Goal: Task Accomplishment & Management: Complete application form

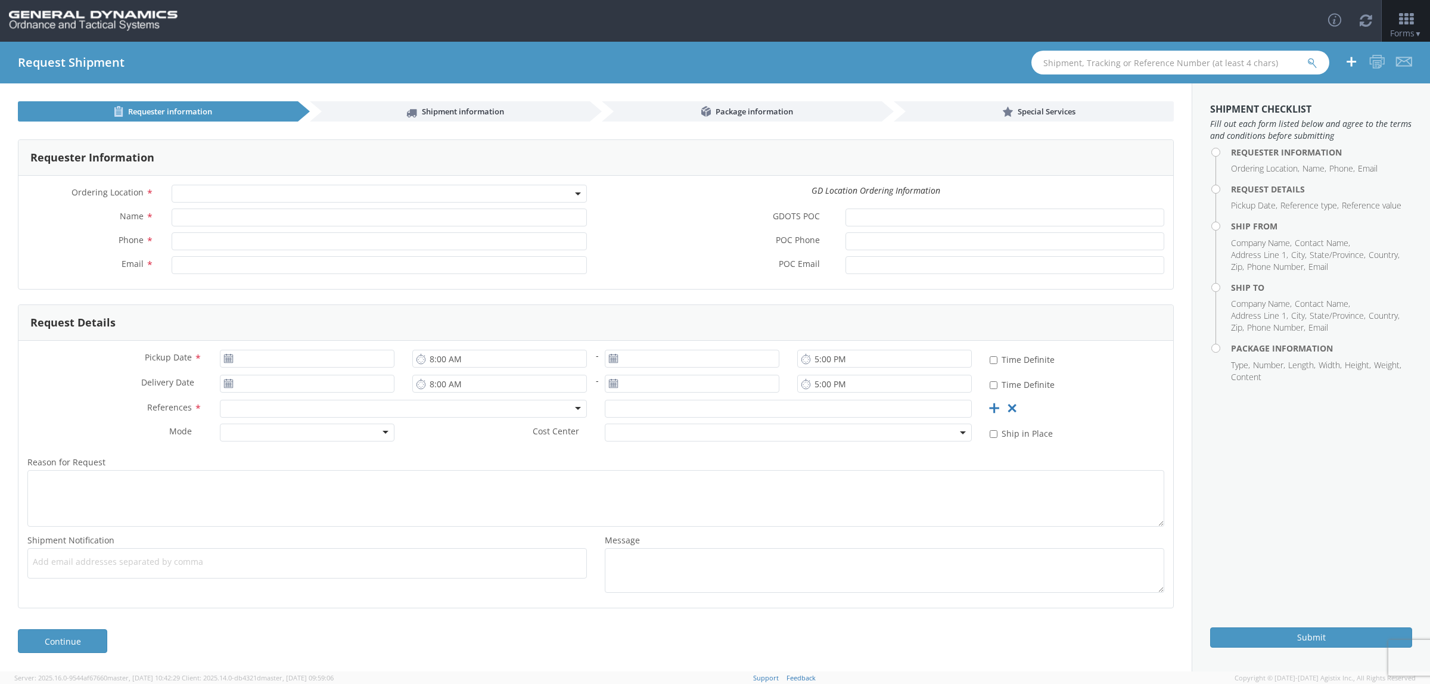
click at [490, 195] on span at bounding box center [379, 194] width 415 height 18
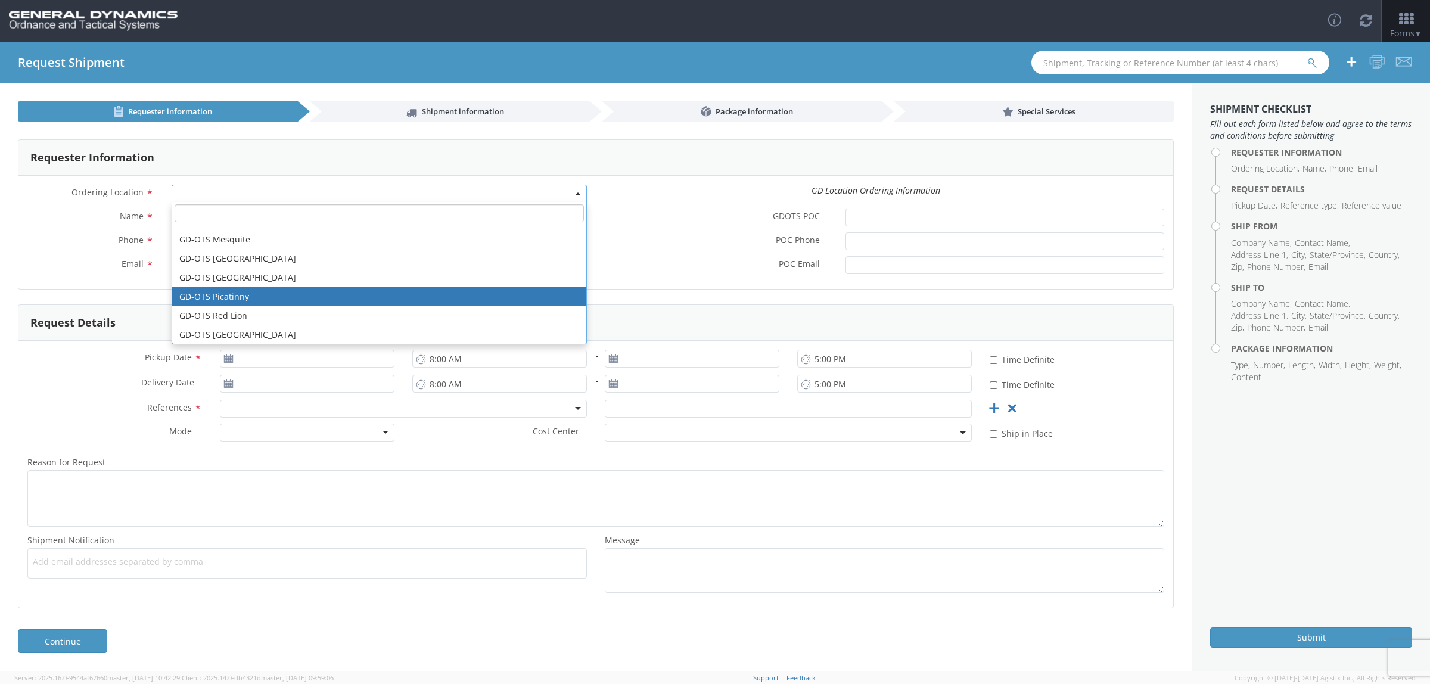
scroll to position [298, 0]
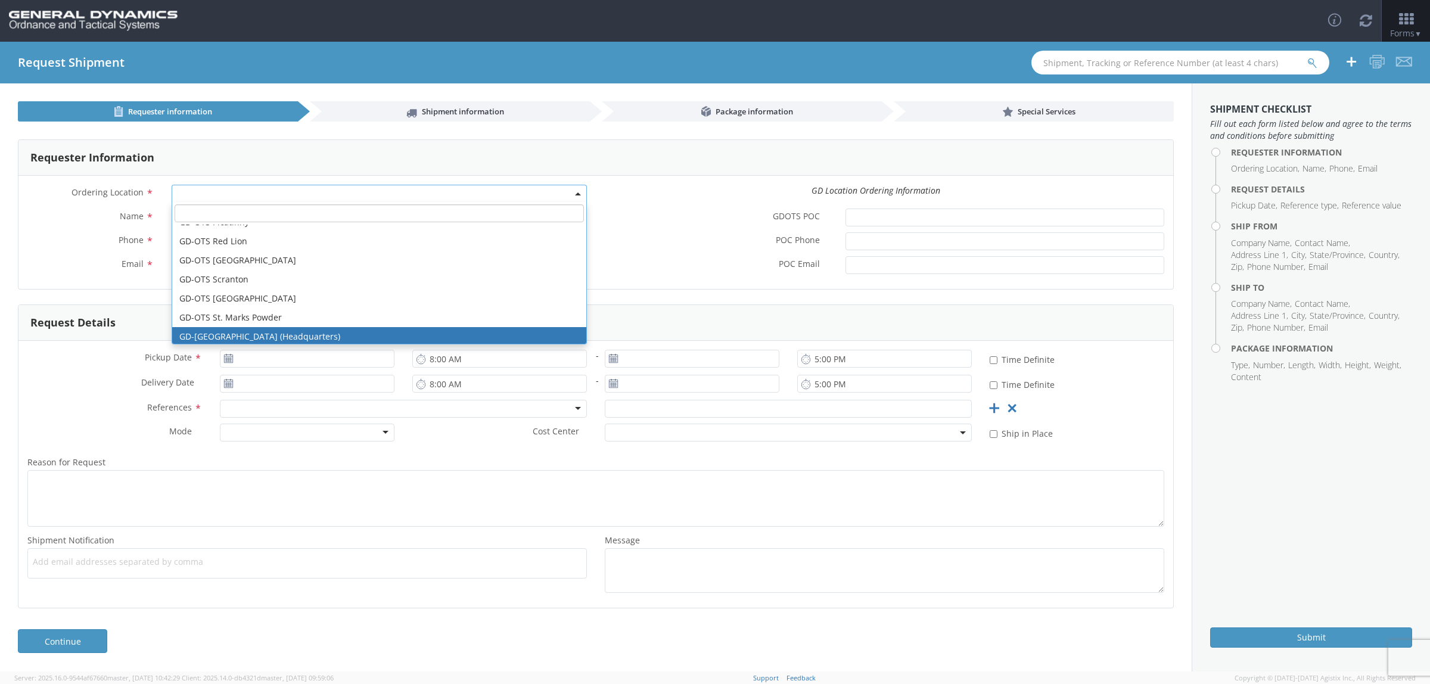
select select "307"
type input "[EMAIL_ADDRESS][DOMAIN_NAME]"
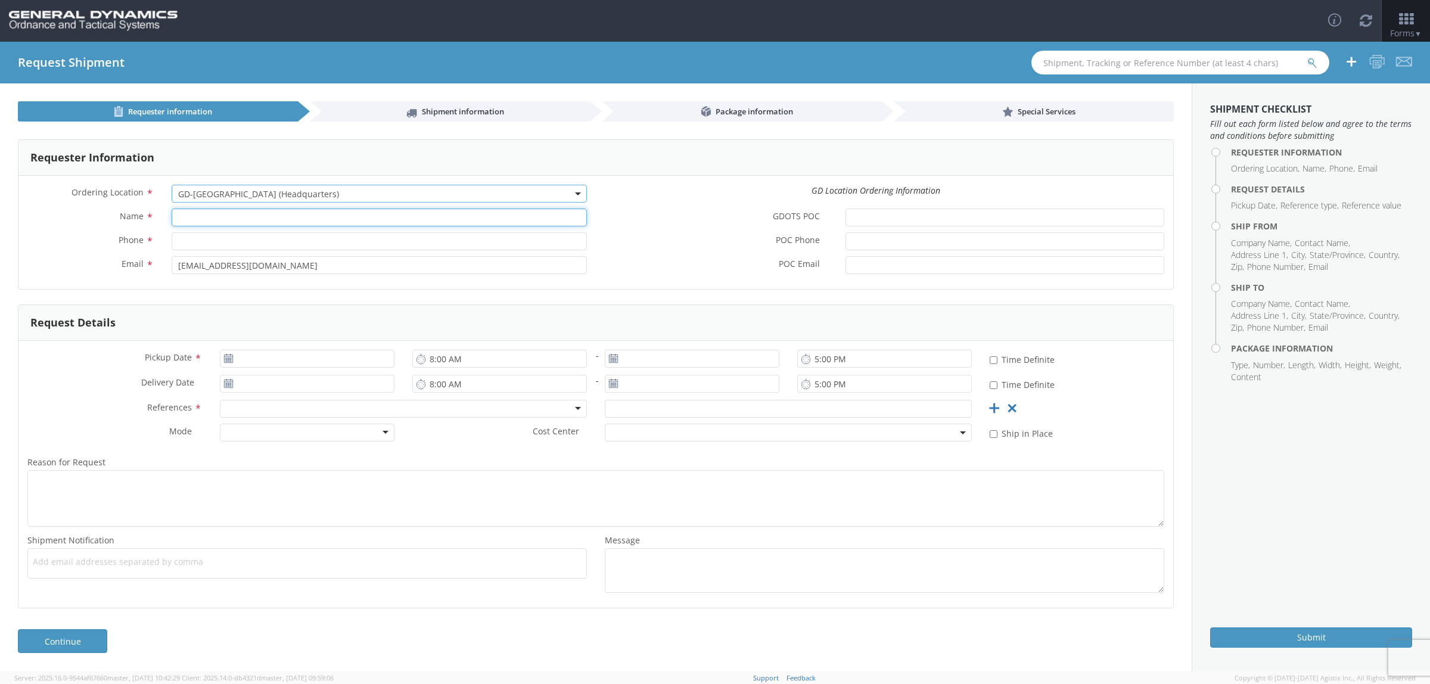
click at [188, 218] on input "Name *" at bounding box center [379, 218] width 415 height 18
type input "t"
type input "[PERSON_NAME]"
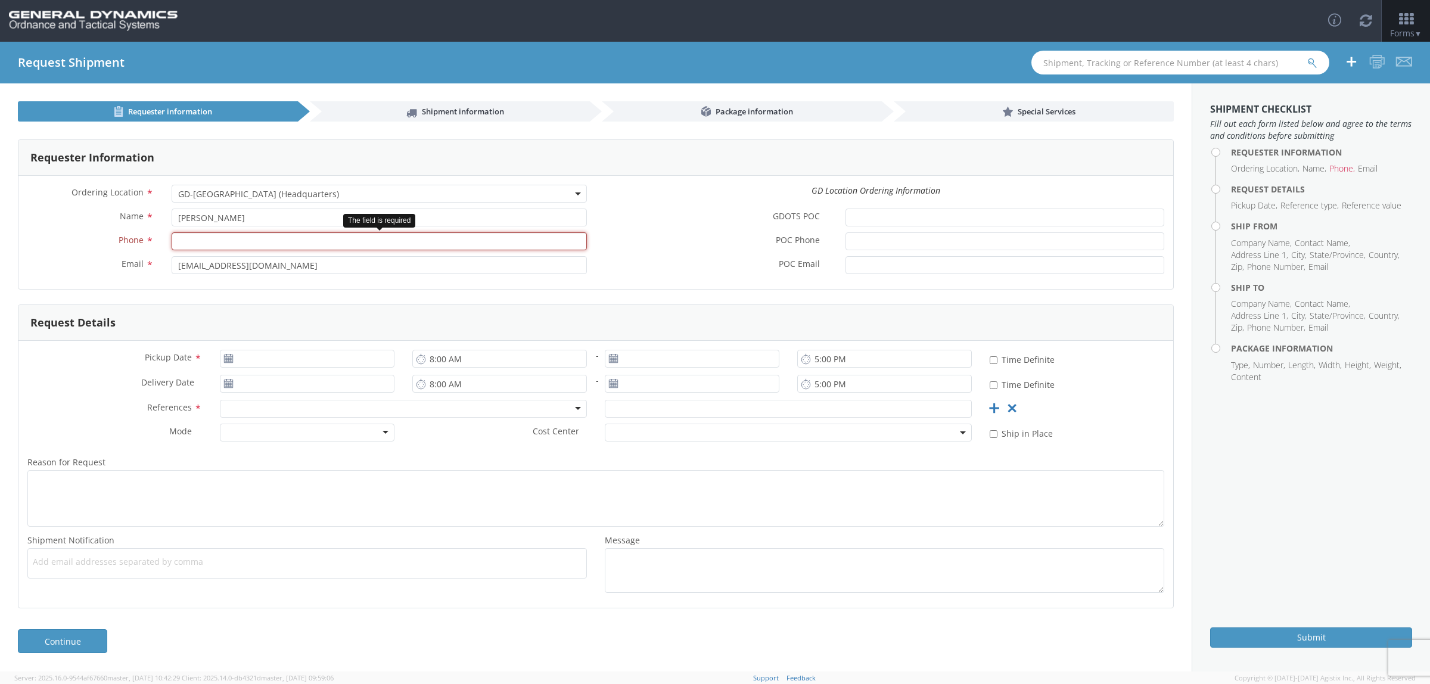
click at [195, 240] on input "Phone *" at bounding box center [379, 241] width 415 height 18
type input "7275788732"
click at [228, 361] on icon at bounding box center [229, 359] width 10 height 10
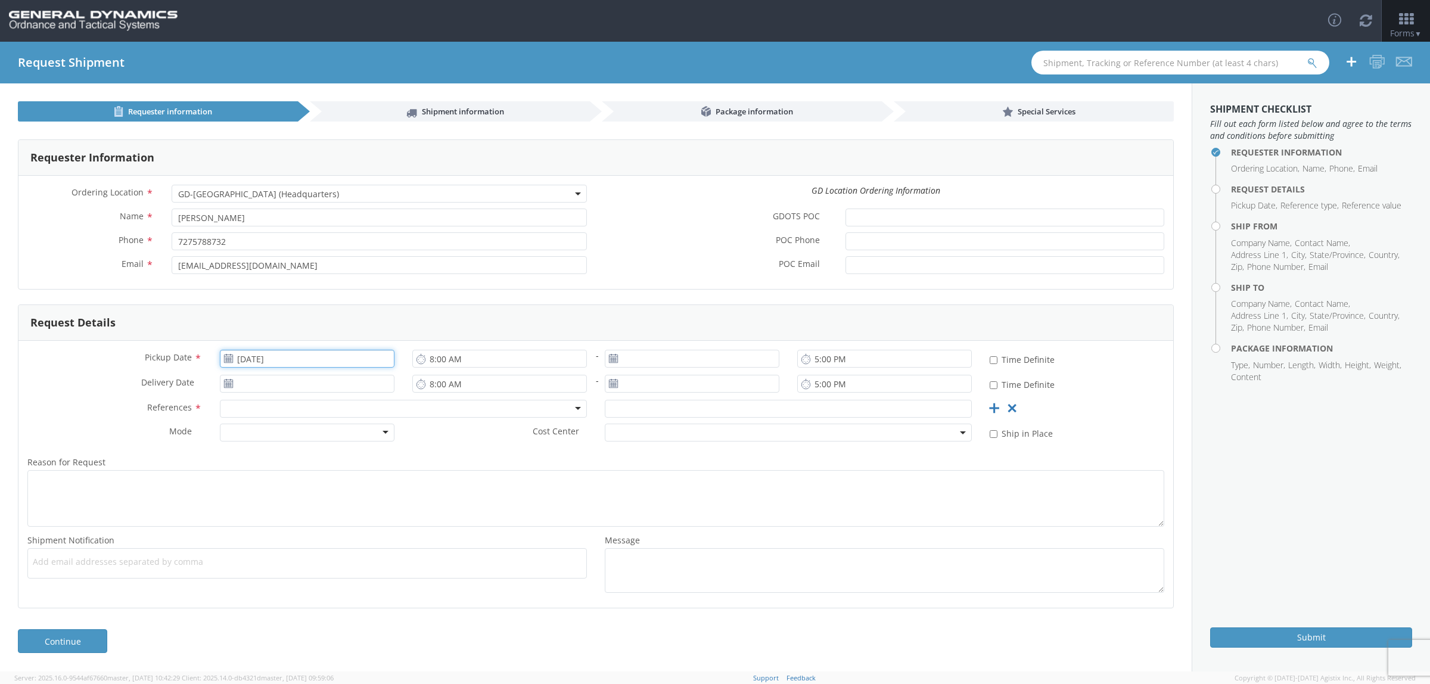
click at [271, 362] on input "[DATE]" at bounding box center [307, 359] width 175 height 18
click at [301, 451] on td "13" at bounding box center [302, 452] width 25 height 18
type input "[DATE]"
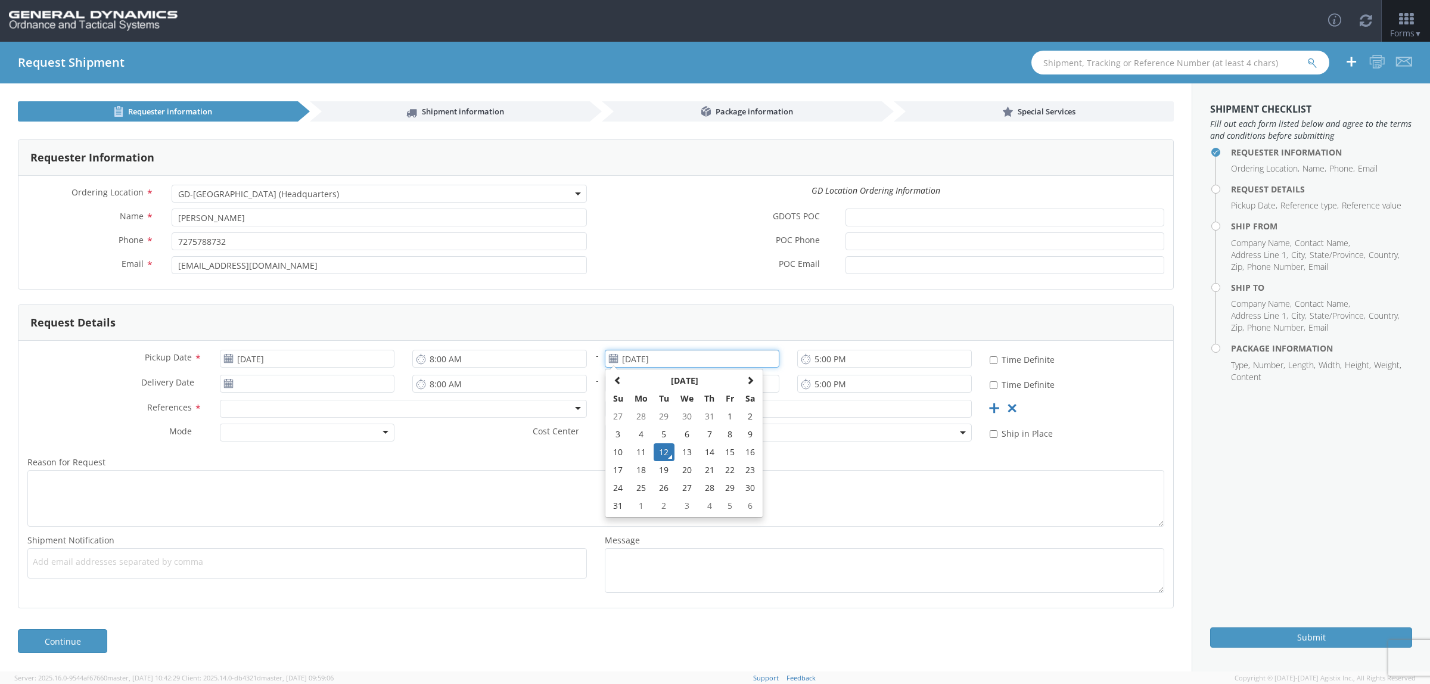
click at [692, 358] on input "[DATE]" at bounding box center [692, 359] width 175 height 18
click at [681, 457] on td "13" at bounding box center [687, 452] width 25 height 18
type input "[DATE]"
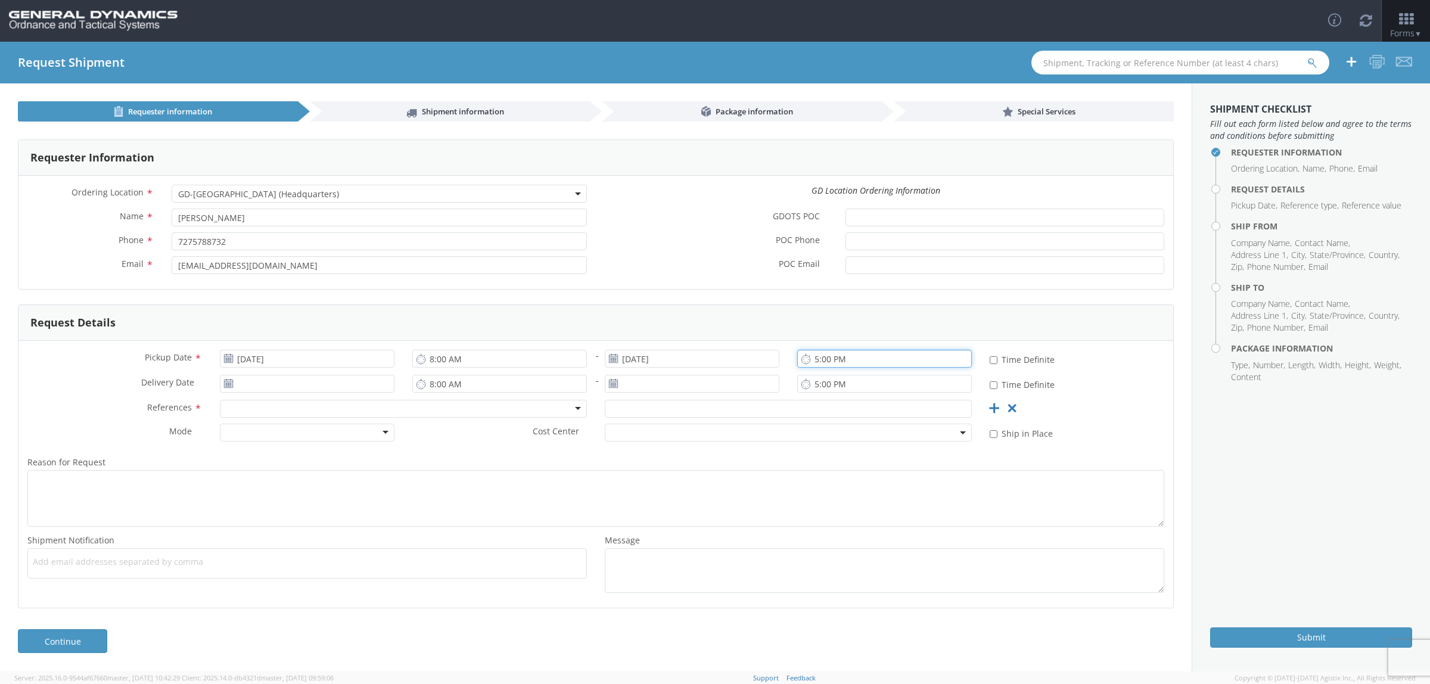
click at [818, 359] on input "5:00 PM" at bounding box center [884, 359] width 175 height 18
type input "3:00 PM"
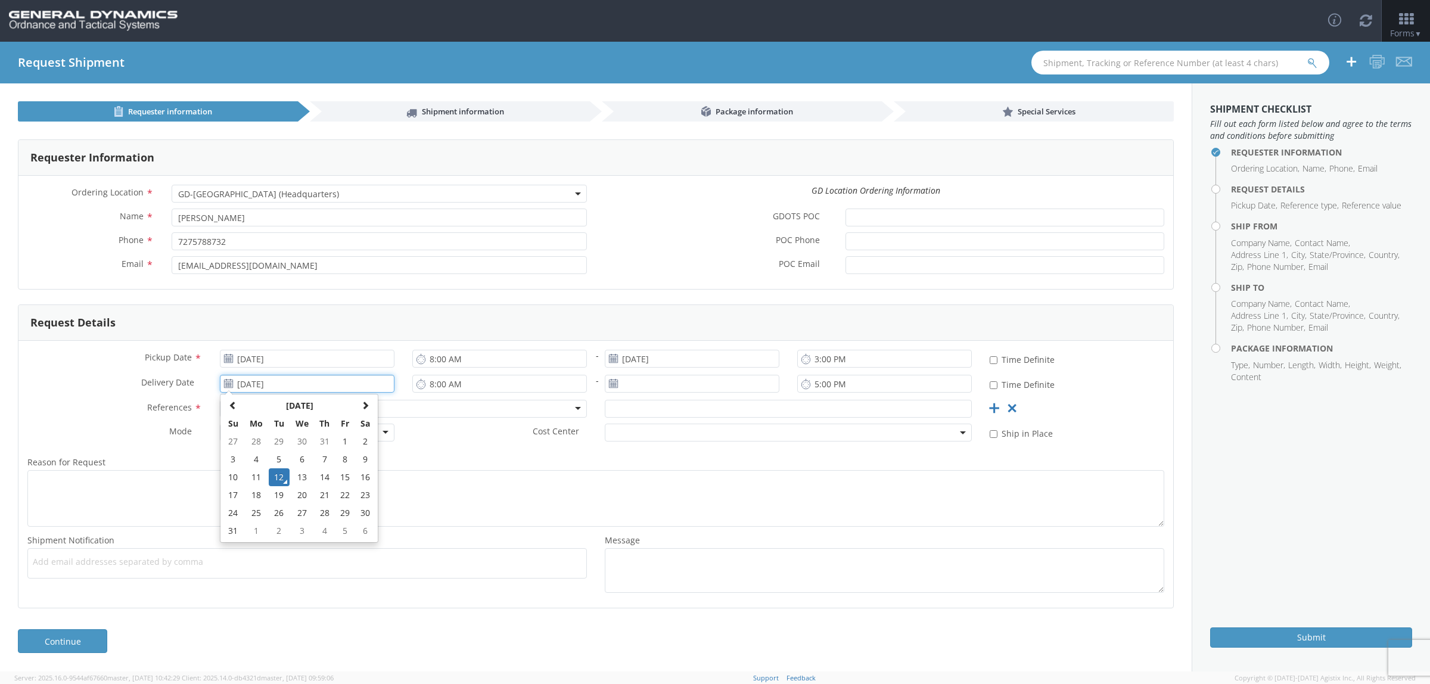
click at [272, 385] on input "[DATE]" at bounding box center [307, 384] width 175 height 18
click at [331, 480] on td "14" at bounding box center [324, 477] width 21 height 18
type input "[DATE]"
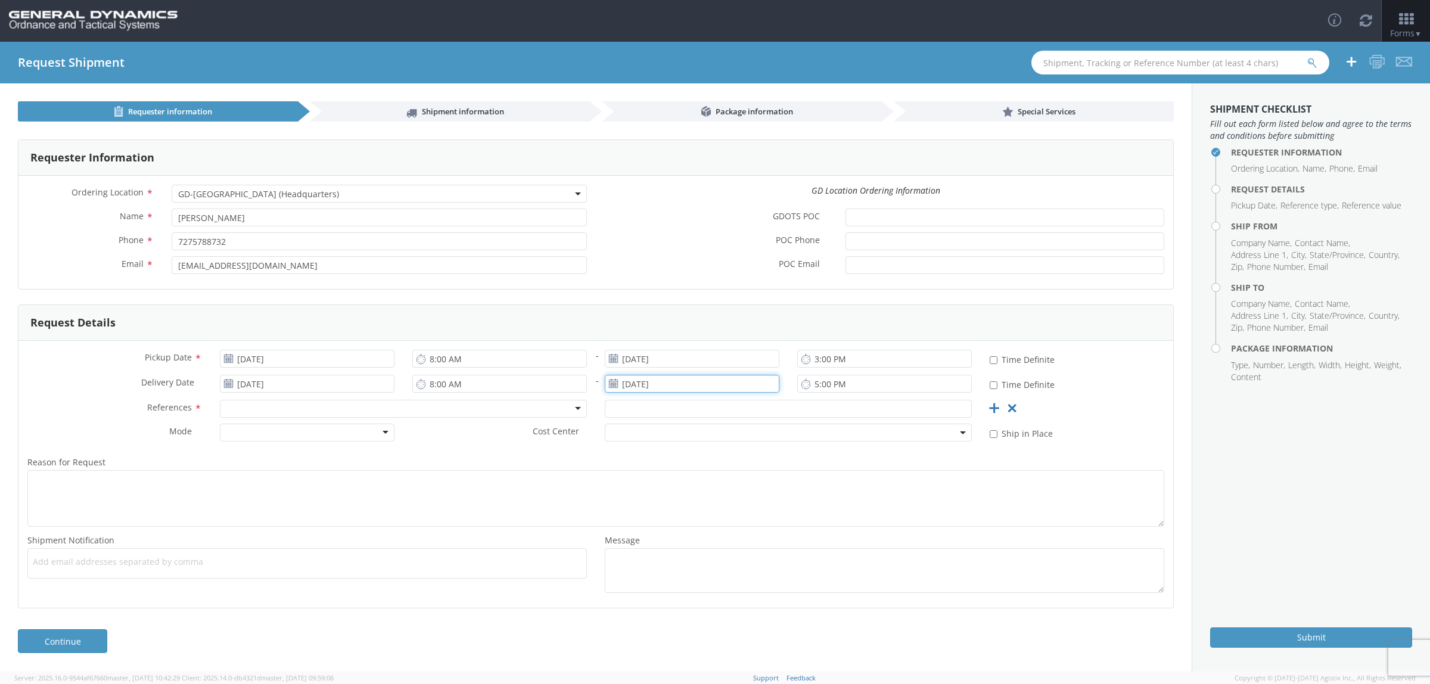
click at [734, 389] on input "[DATE]" at bounding box center [692, 384] width 175 height 18
click at [702, 475] on td "14" at bounding box center [709, 477] width 21 height 18
type input "[DATE]"
click at [267, 409] on div at bounding box center [403, 409] width 367 height 18
click at [748, 406] on input "text" at bounding box center [788, 409] width 367 height 18
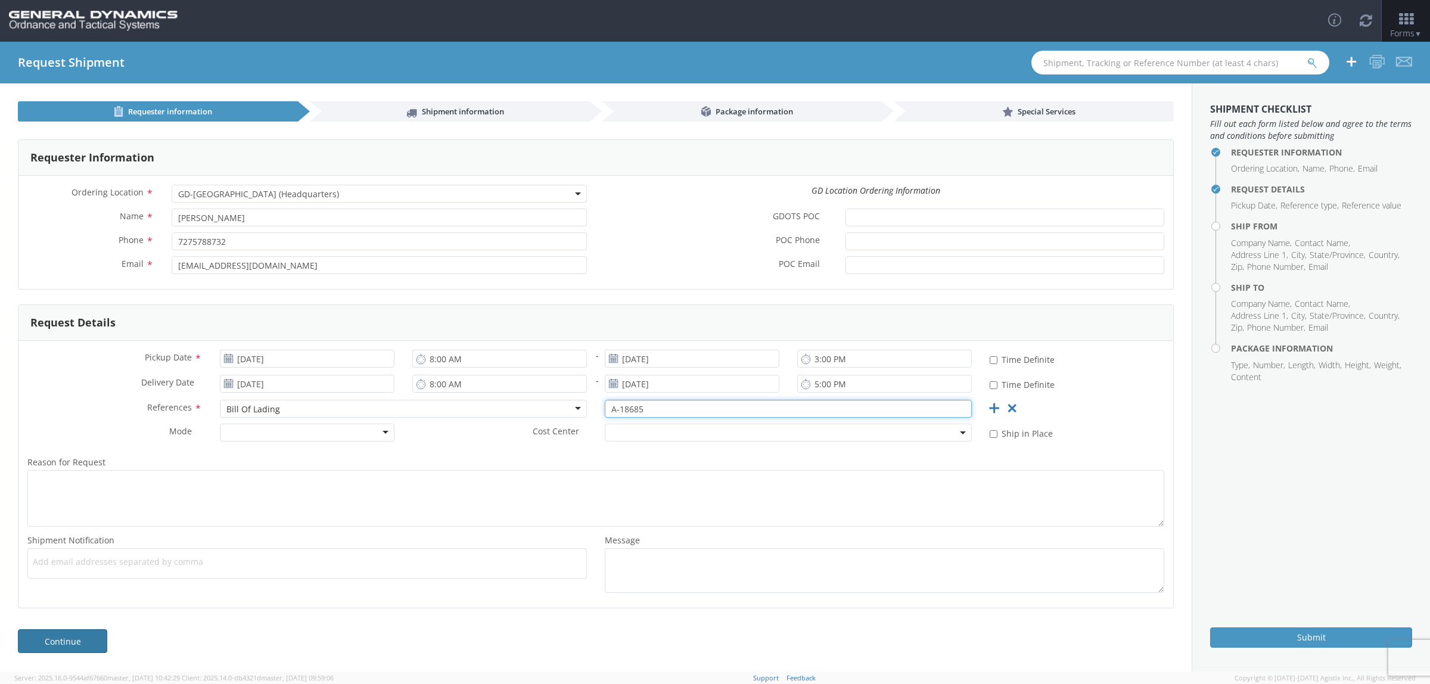
type input "A-18685"
click at [73, 647] on link "Continue" at bounding box center [62, 641] width 89 height 24
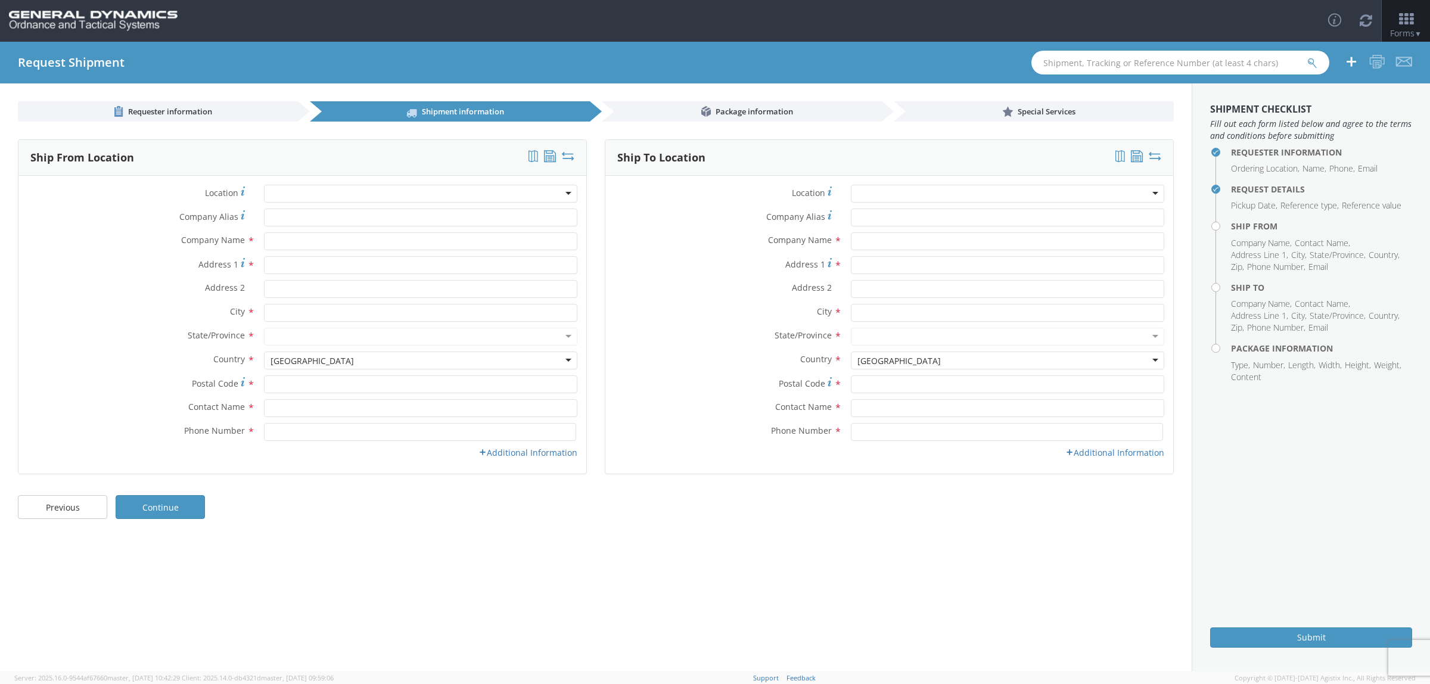
click at [390, 197] on div at bounding box center [421, 194] width 314 height 18
click at [334, 242] on input "text" at bounding box center [421, 241] width 314 height 18
type input "American Ordnance LLC"
click at [330, 266] on input "15501" at bounding box center [421, 265] width 314 height 18
type input "[STREET_ADDRESS]"
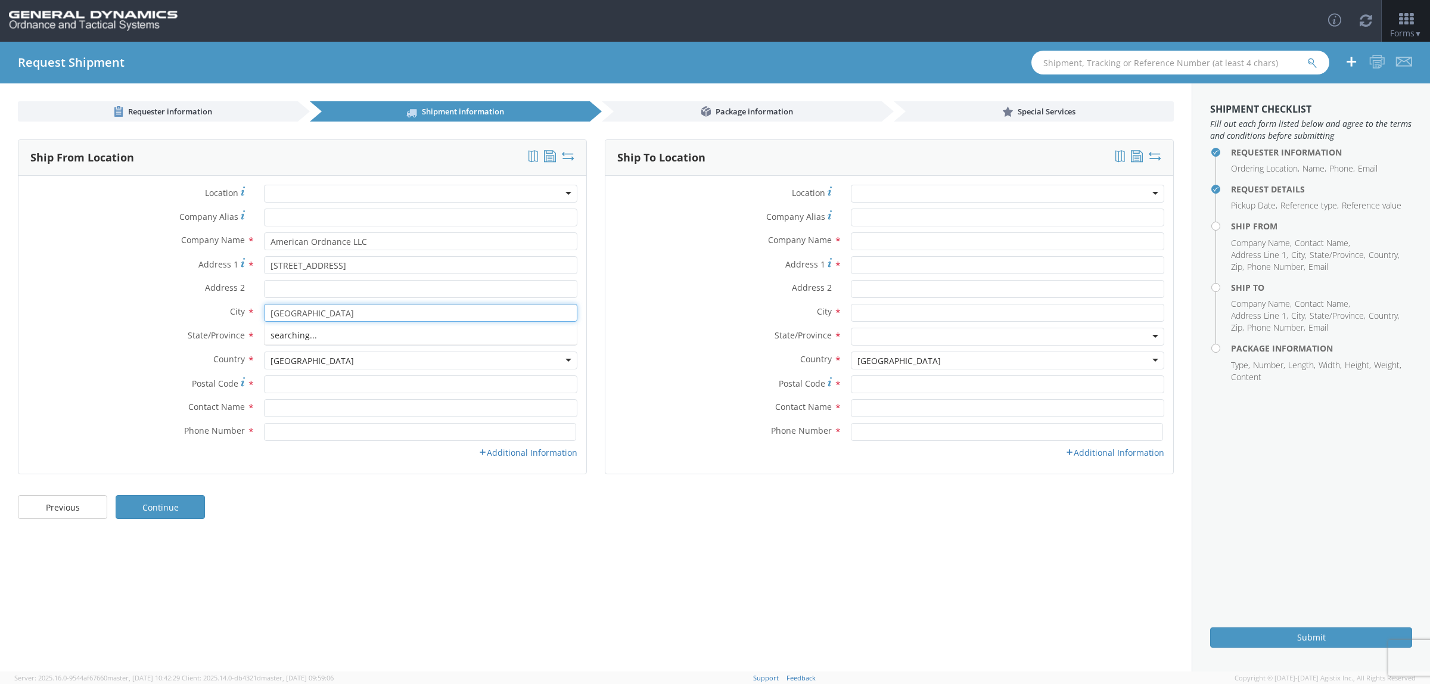
type input "[GEOGRAPHIC_DATA]"
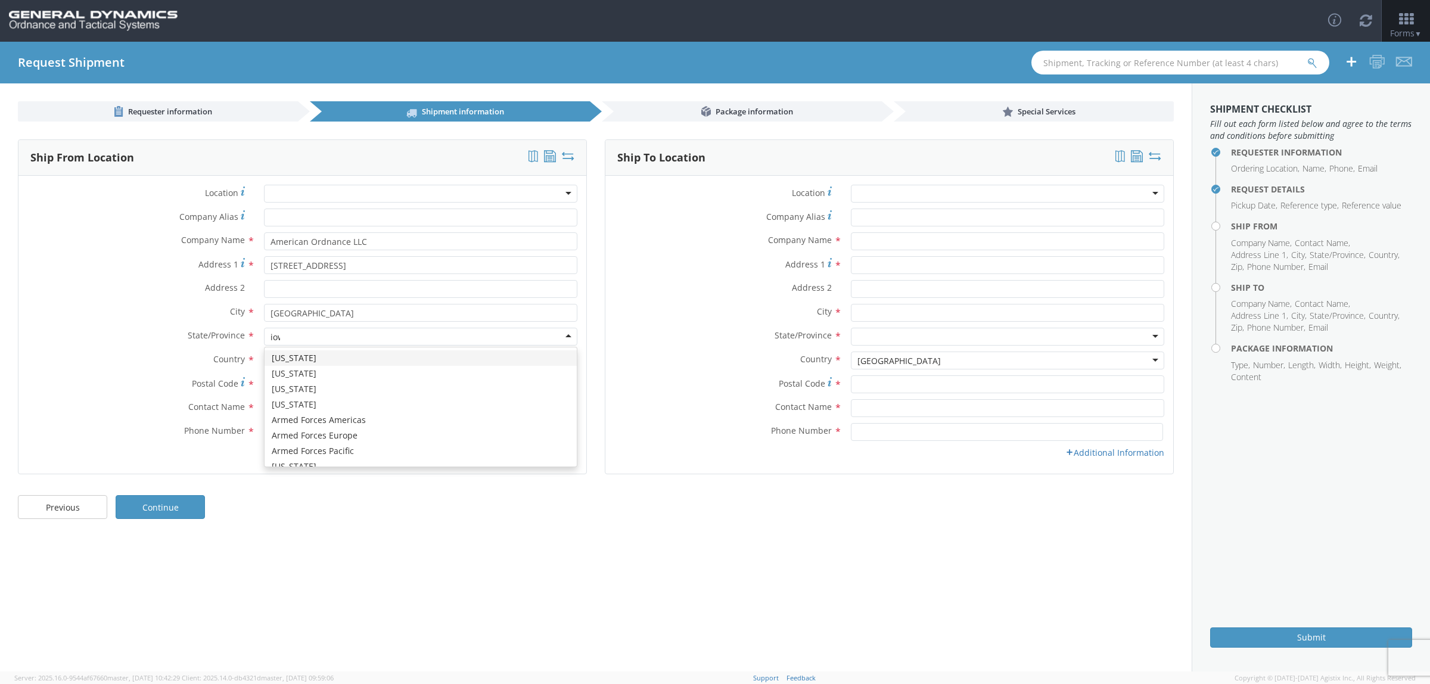
type input "[US_STATE]"
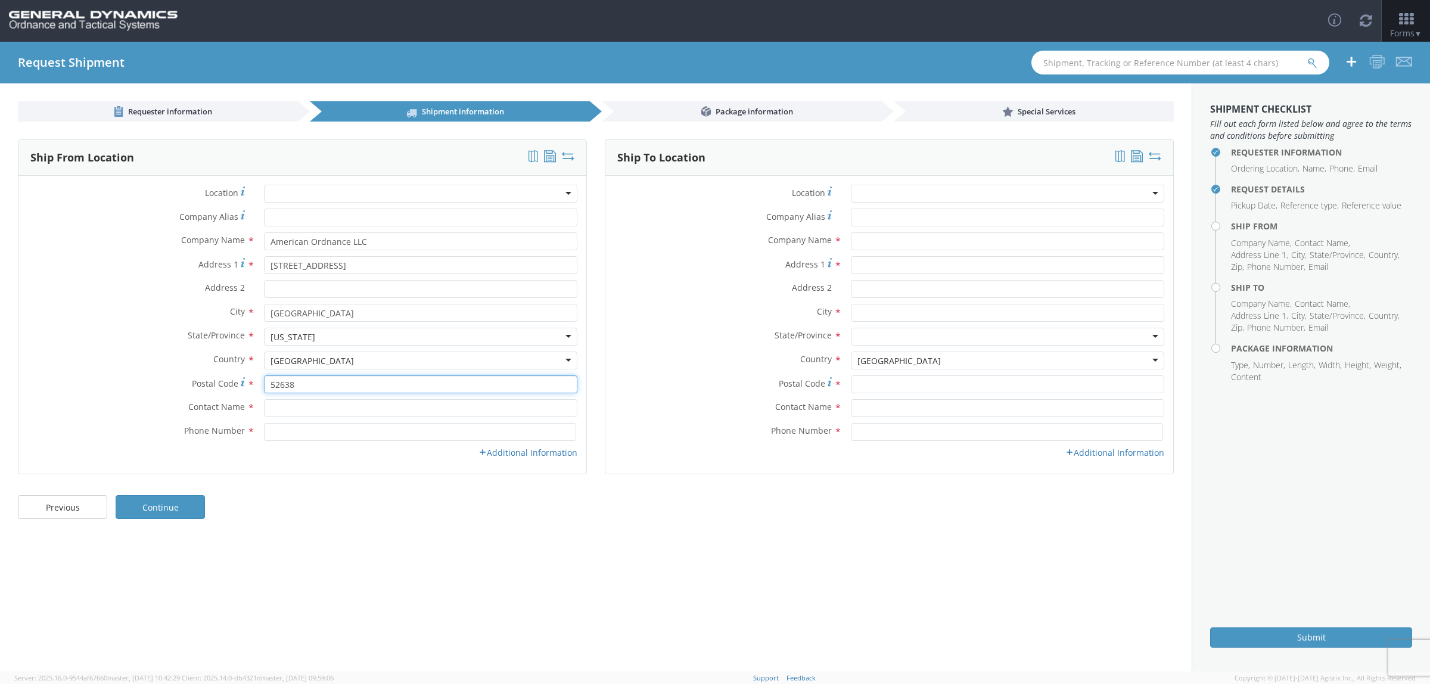
type input "52638"
type input "[PERSON_NAME]"
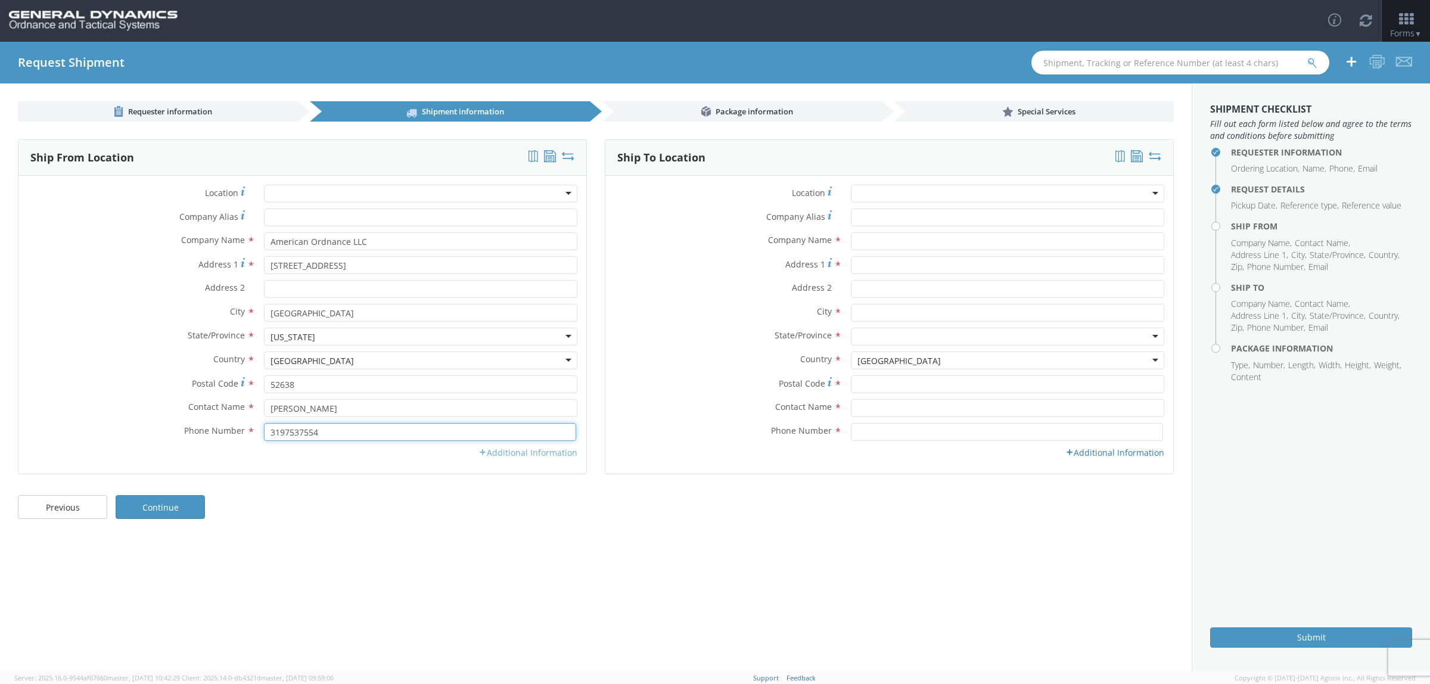
type input "3197537554"
click at [525, 452] on link "Additional Information" at bounding box center [528, 452] width 99 height 11
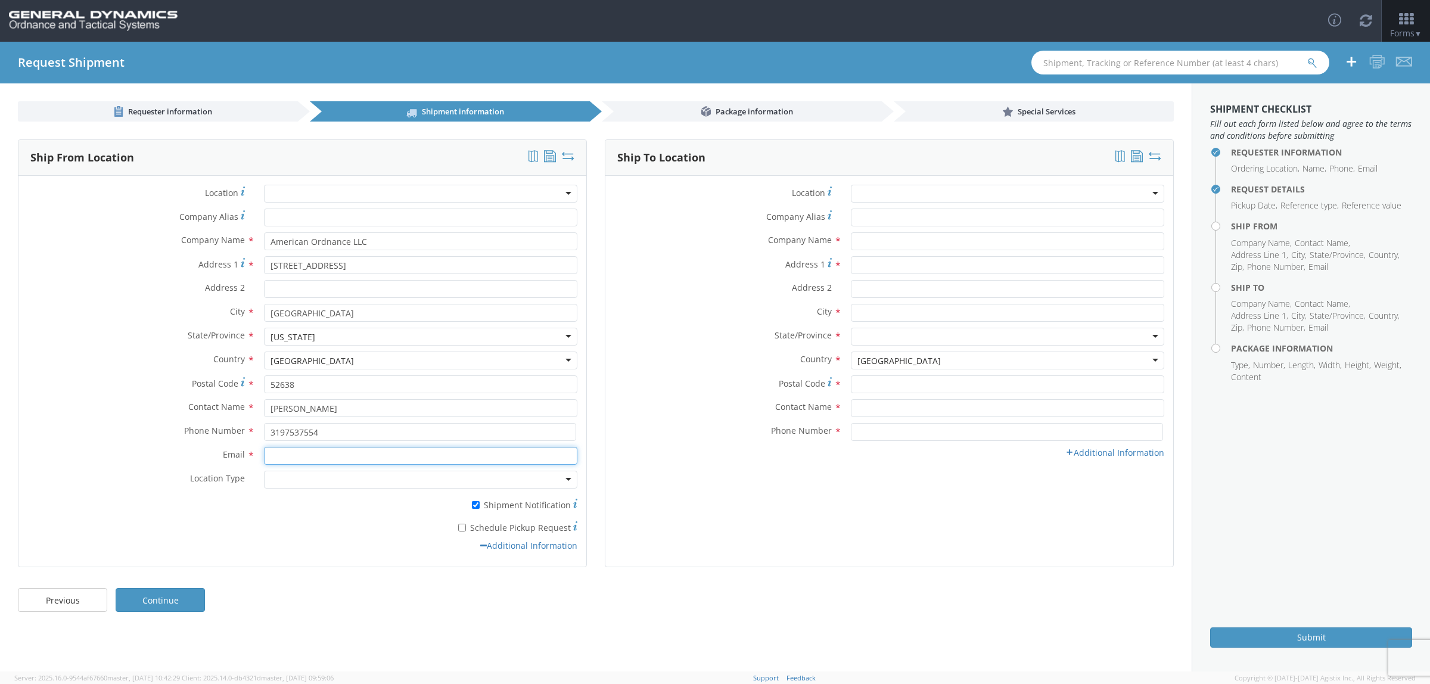
click at [314, 460] on input "Email *" at bounding box center [421, 456] width 314 height 18
type input "[PERSON_NAME][EMAIL_ADDRESS][PERSON_NAME][DOMAIN_NAME]"
click at [910, 239] on input "text" at bounding box center [1008, 241] width 314 height 18
type input "e"
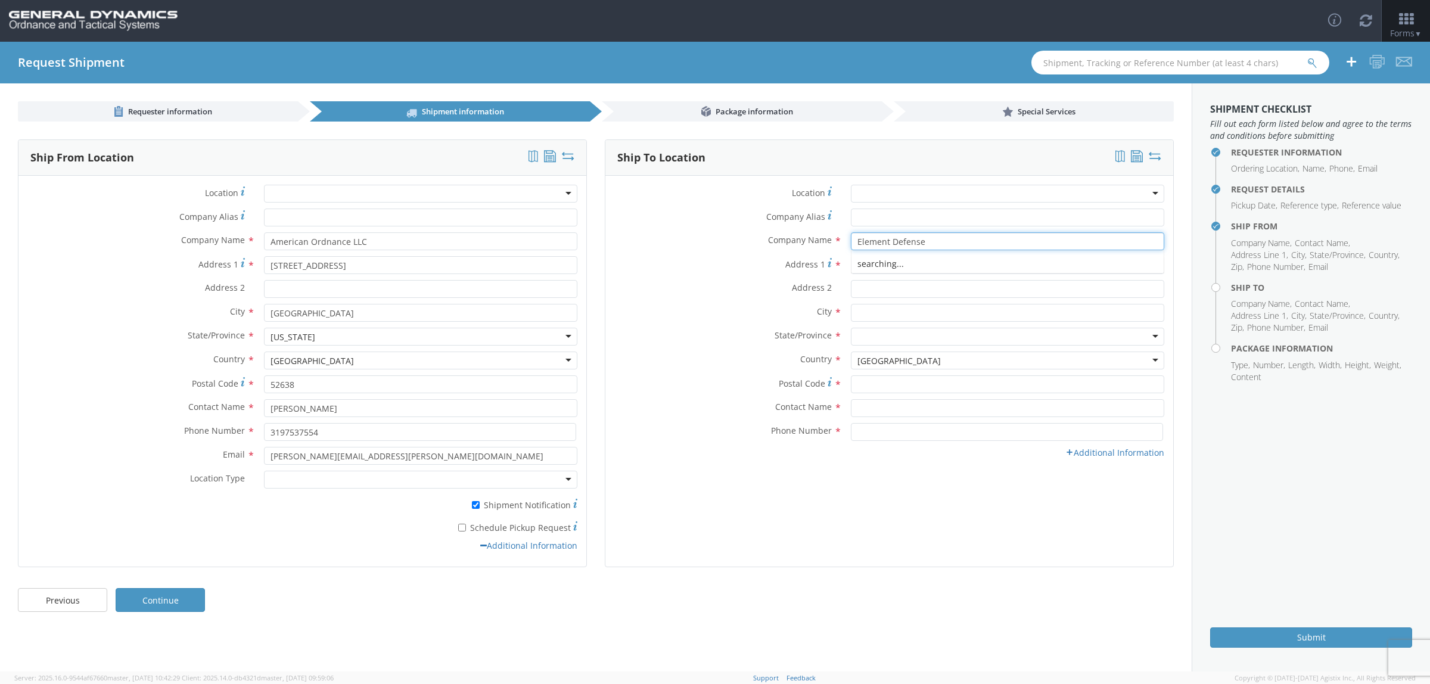
type input "Element Defense"
type input "[GEOGRAPHIC_DATA]"
type input "Building K-5"
type input "[GEOGRAPHIC_DATA]"
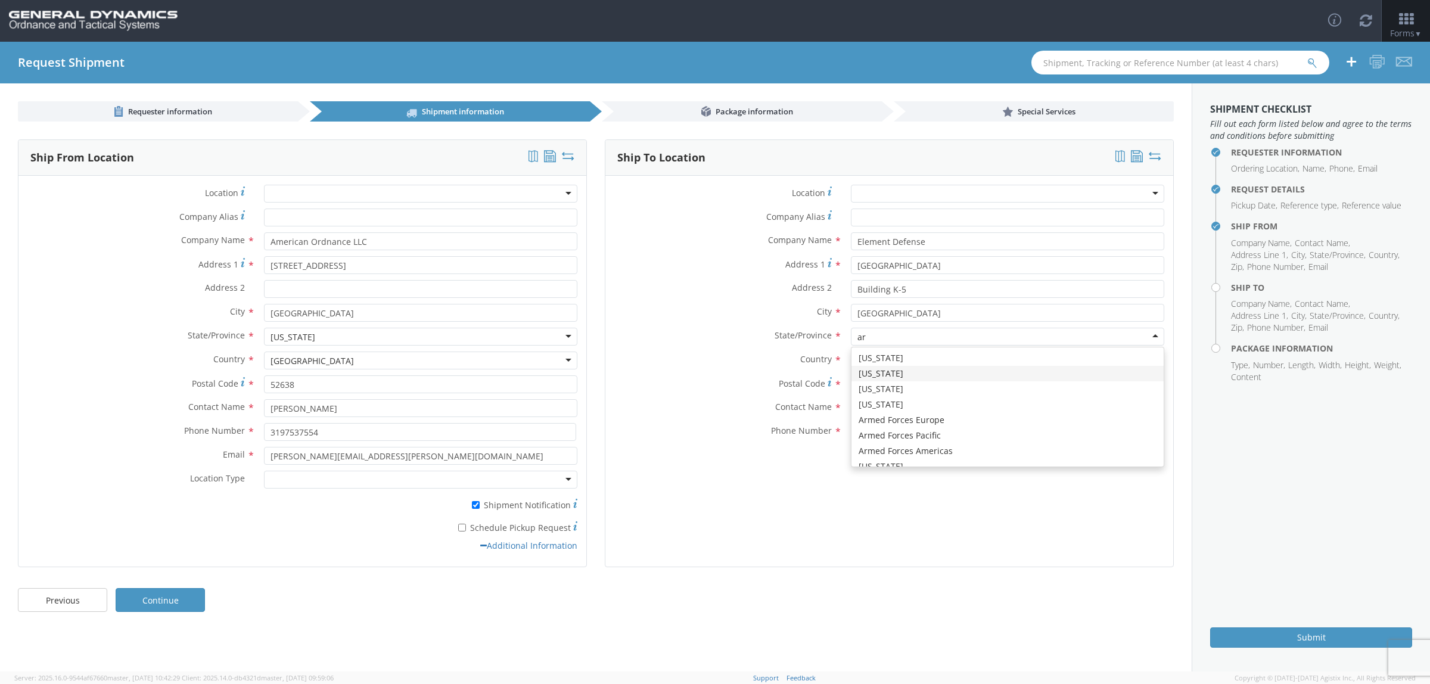
type input "ark"
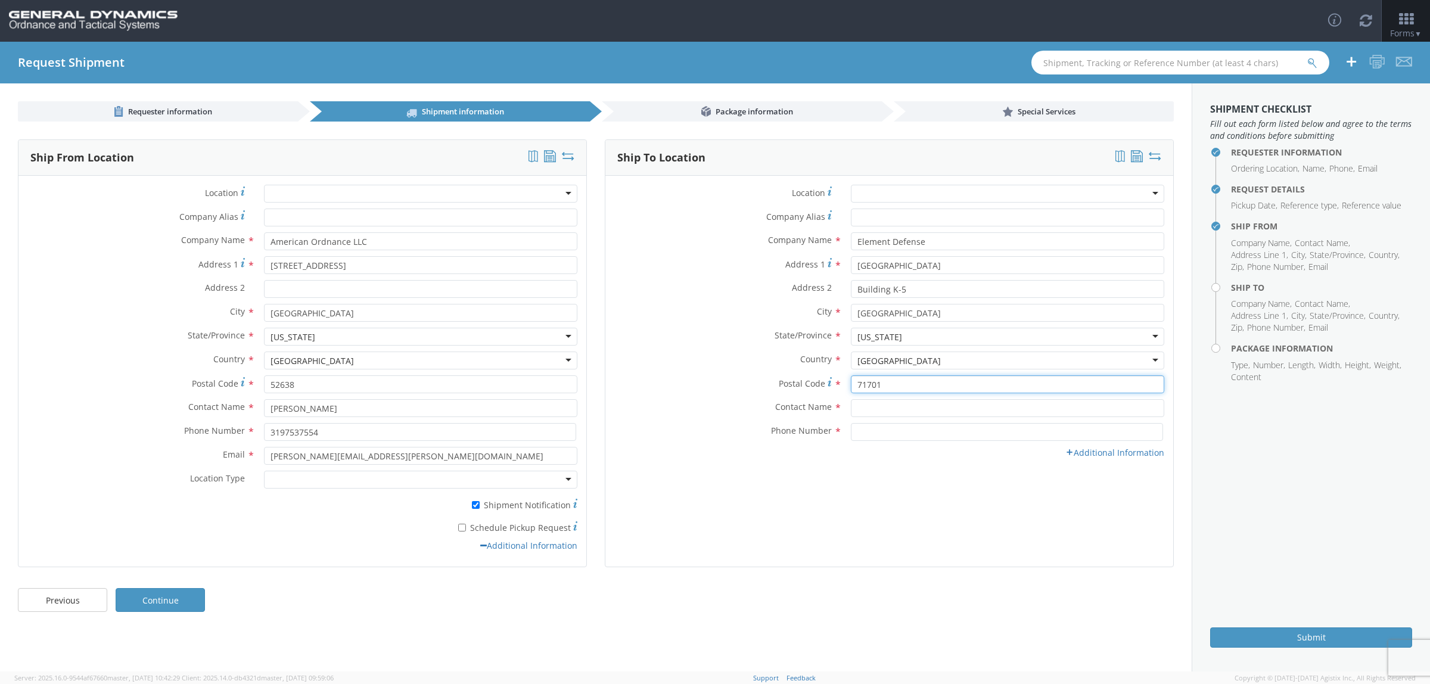
type input "71701"
type input "[PERSON_NAME]"
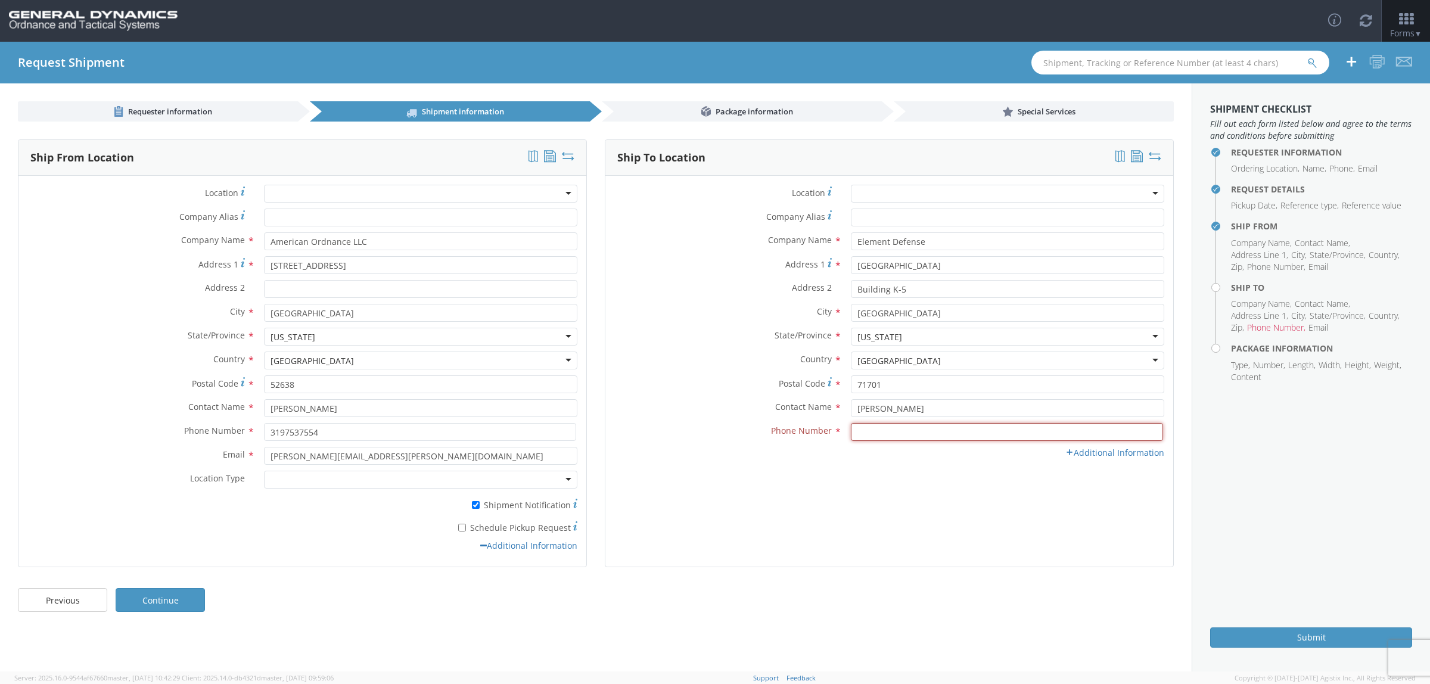
click at [898, 433] on input at bounding box center [1007, 432] width 312 height 18
paste input "7275788732"
type input "7275788732"
click at [1133, 455] on link "Additional Information" at bounding box center [1115, 452] width 99 height 11
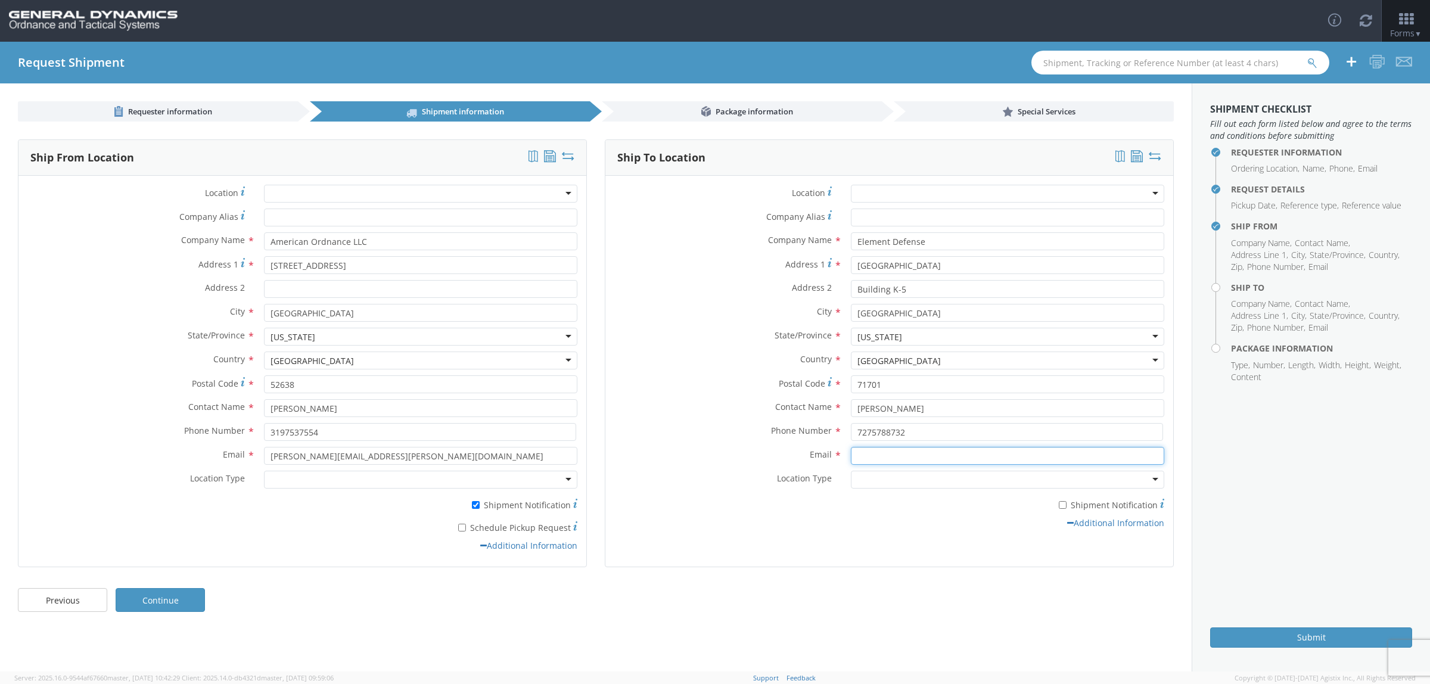
click at [930, 457] on input "Email *" at bounding box center [1008, 456] width 314 height 18
type input "[PERSON_NAME][EMAIL_ADDRESS][PERSON_NAME][DOMAIN_NAME]"
click at [170, 597] on link "Continue" at bounding box center [160, 600] width 89 height 24
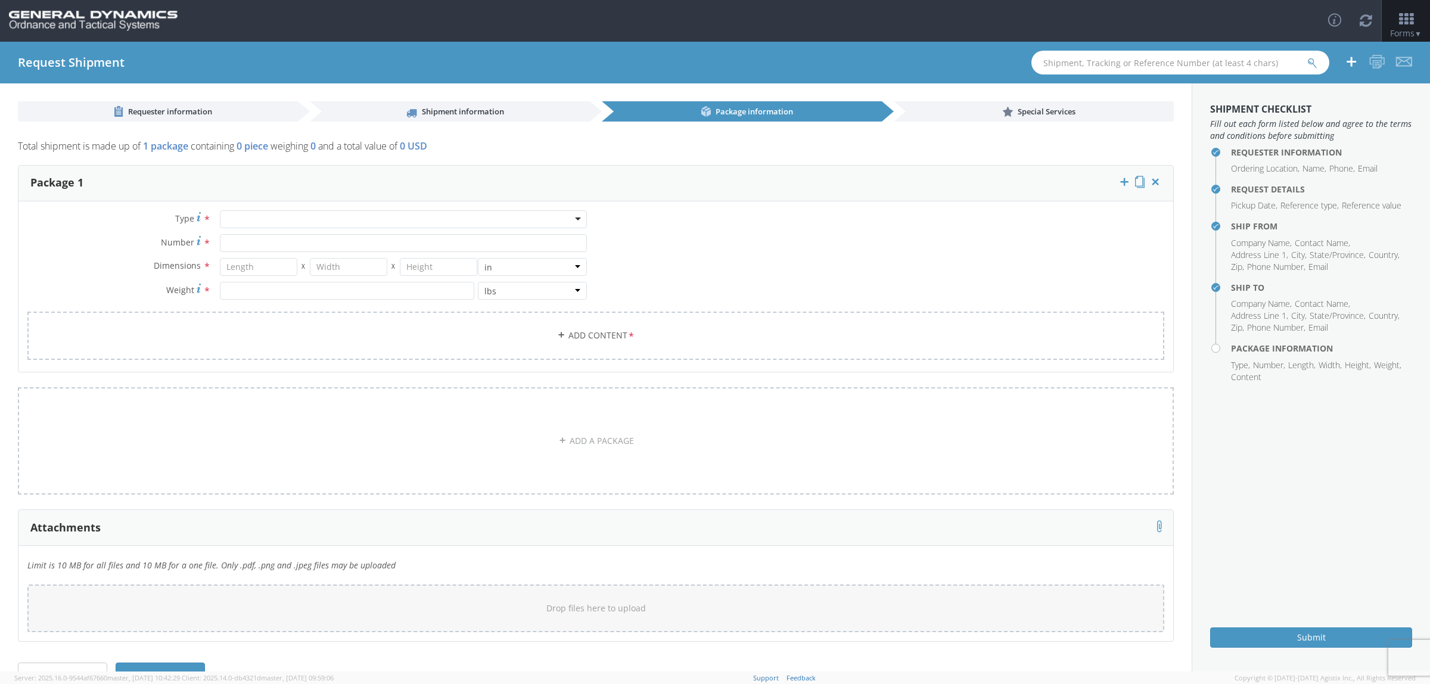
click at [326, 215] on div at bounding box center [403, 219] width 367 height 18
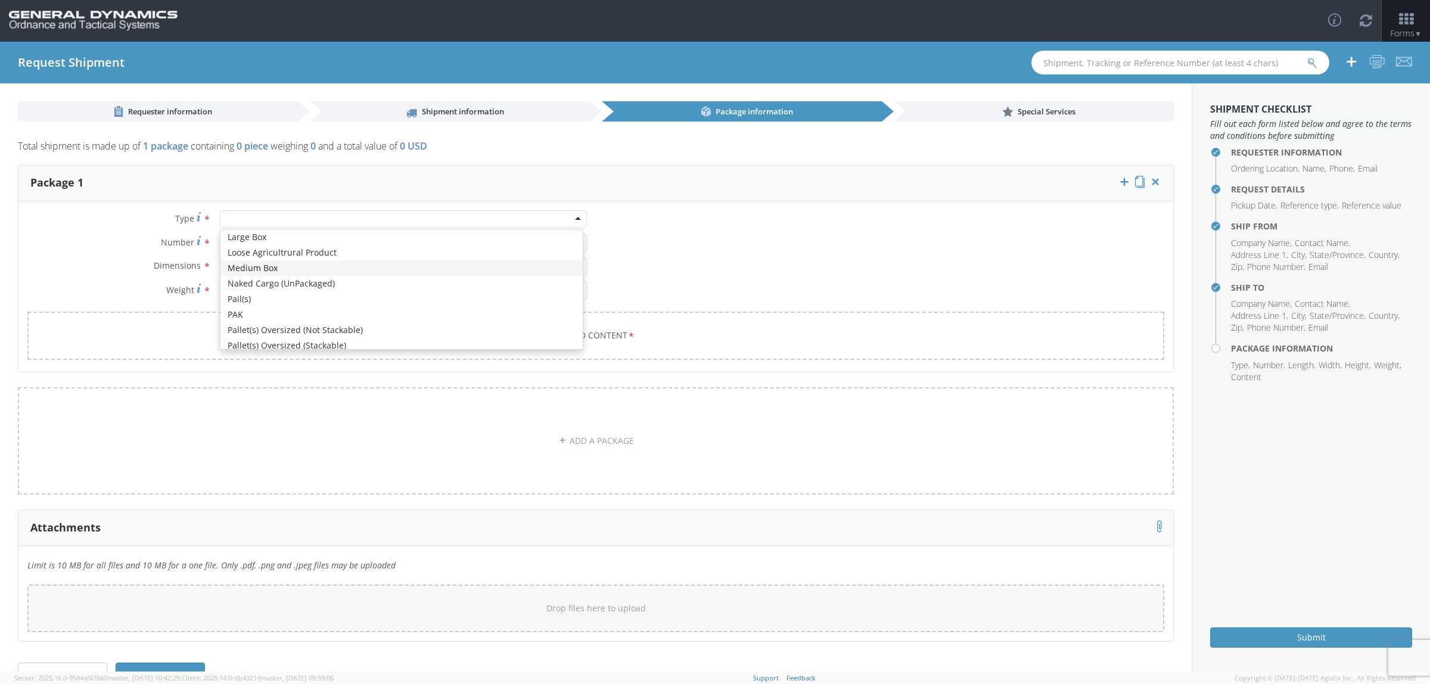
scroll to position [373, 0]
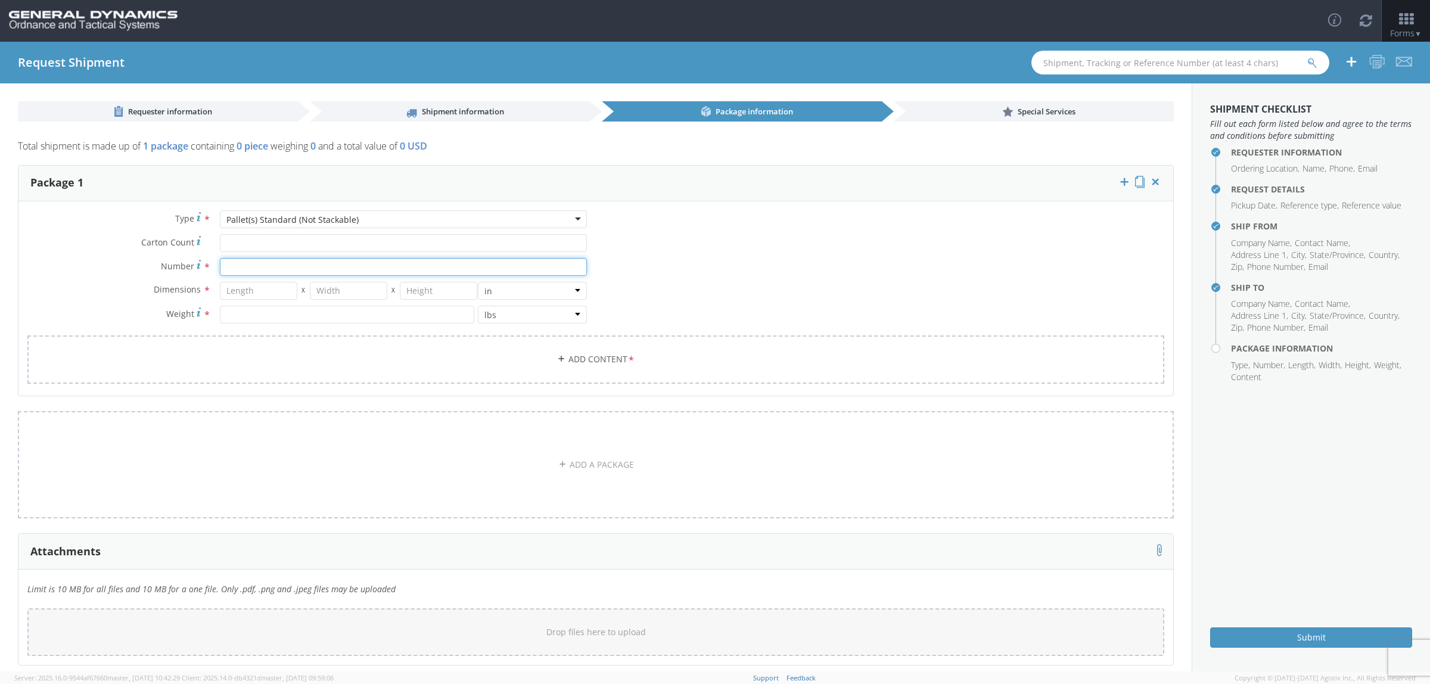
click at [260, 260] on input "Number *" at bounding box center [403, 267] width 367 height 18
type input "1"
click at [252, 295] on input "number" at bounding box center [258, 291] width 77 height 18
type input "44"
type input "41"
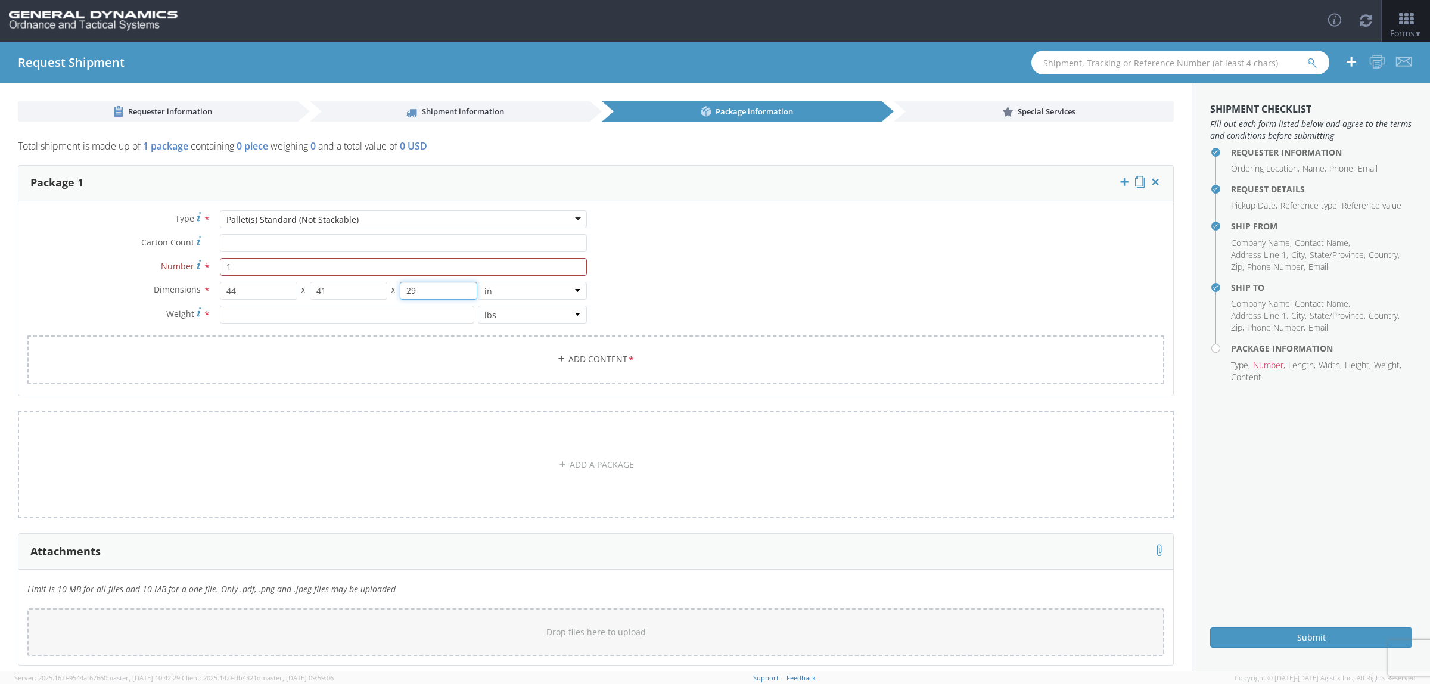
type input "29"
click at [244, 314] on input "number" at bounding box center [347, 315] width 255 height 18
type input "1268"
click at [561, 356] on link "Add Content *" at bounding box center [595, 360] width 1137 height 48
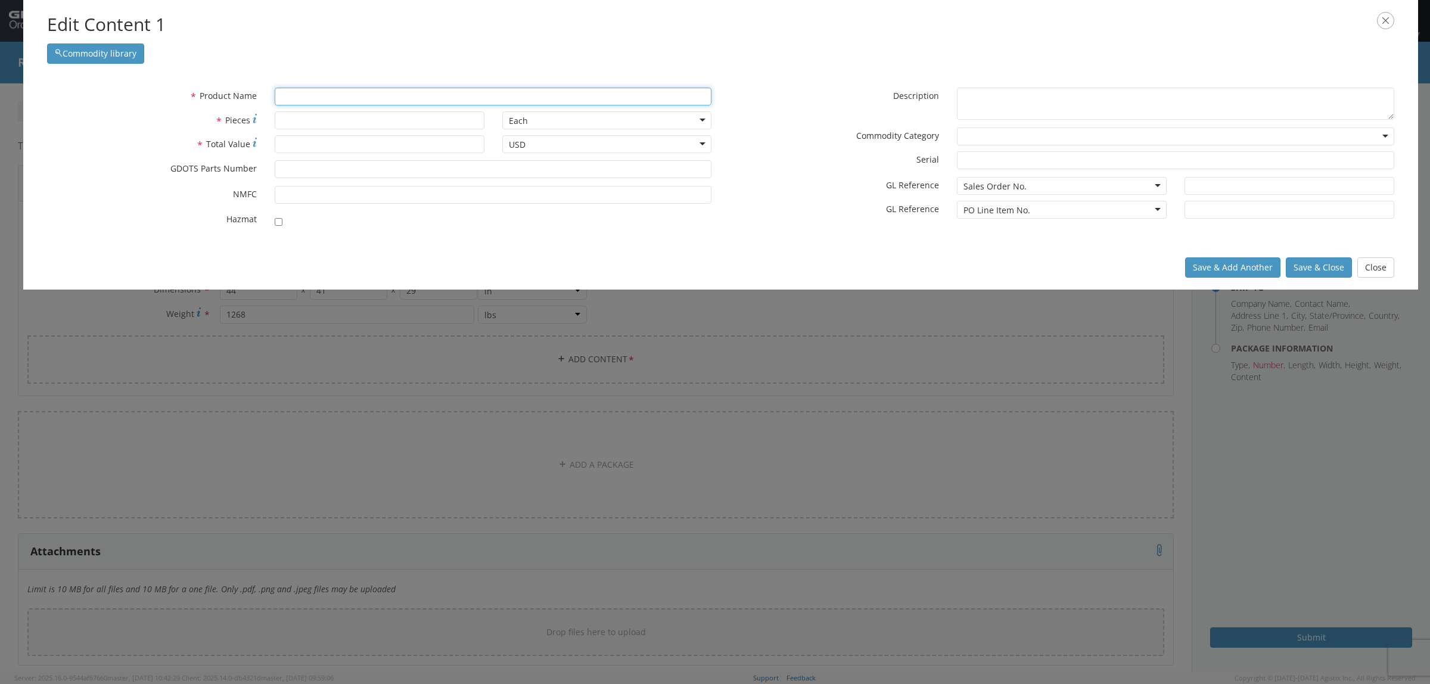
click at [350, 97] on input "text" at bounding box center [493, 97] width 437 height 18
type input "Crtg"
type input "Crtg, 25MM, TP PGU-23/U"
type input "Crtg 120mm TPMP-T M1002 RPD596"
type input "15"
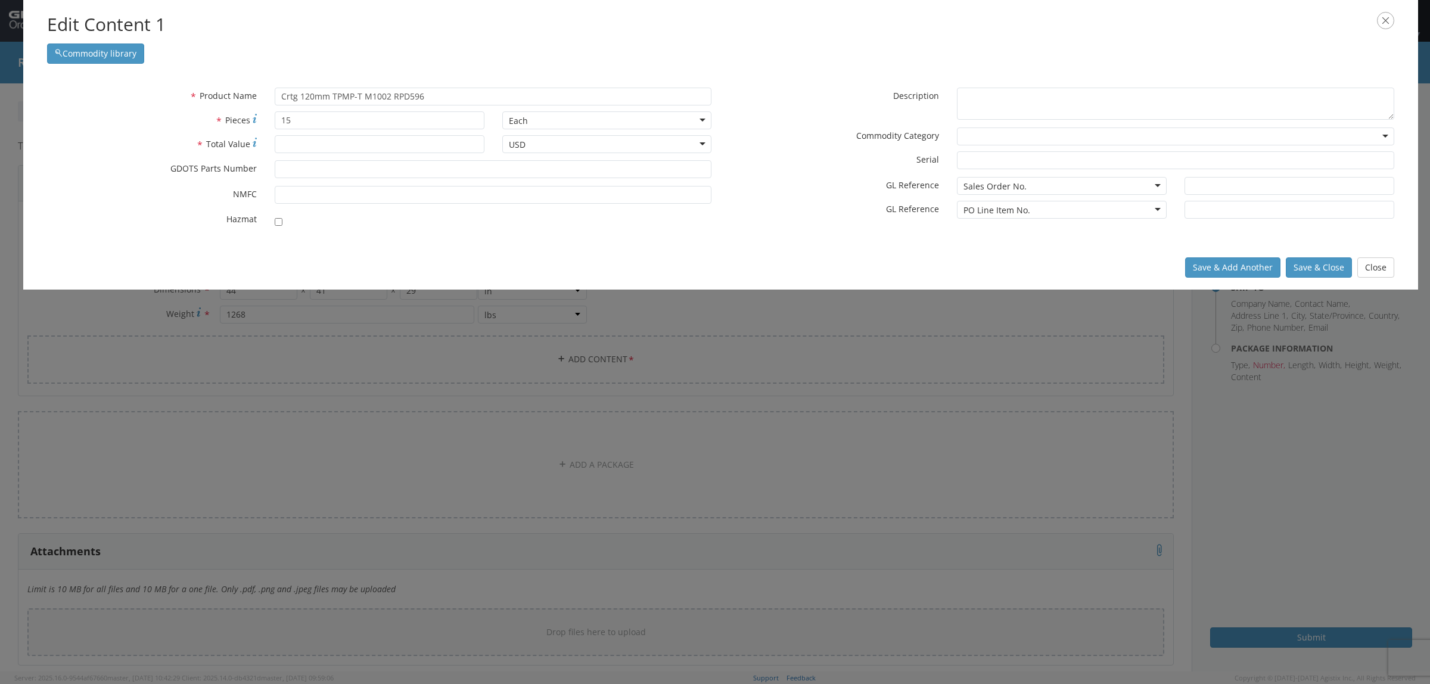
scroll to position [106, 0]
type input "15"
type input "MG3054378AXA;-"
click at [277, 222] on input "checkbox" at bounding box center [279, 222] width 8 height 8
checkbox input "true"
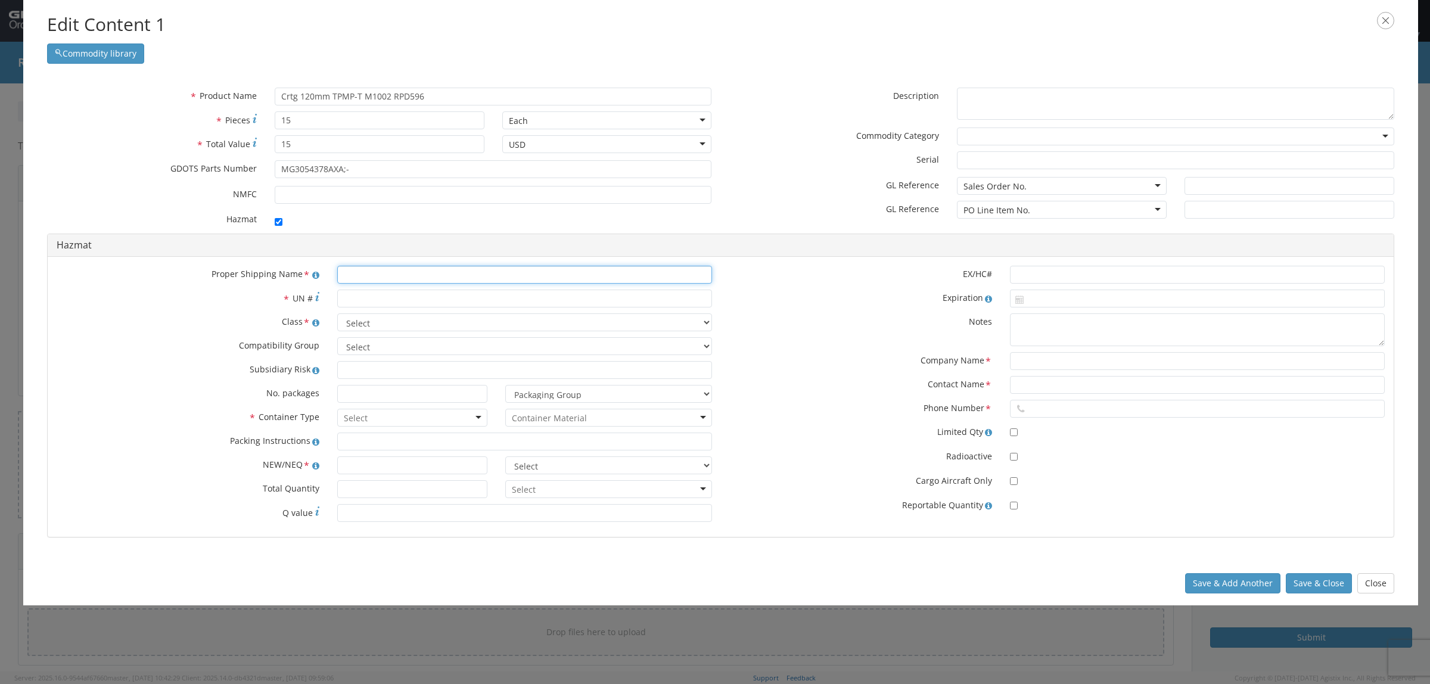
click at [382, 278] on input "text" at bounding box center [524, 275] width 375 height 18
type input "Cartridges for weapons"
type input "0417"
select select "1.3 Explosive"
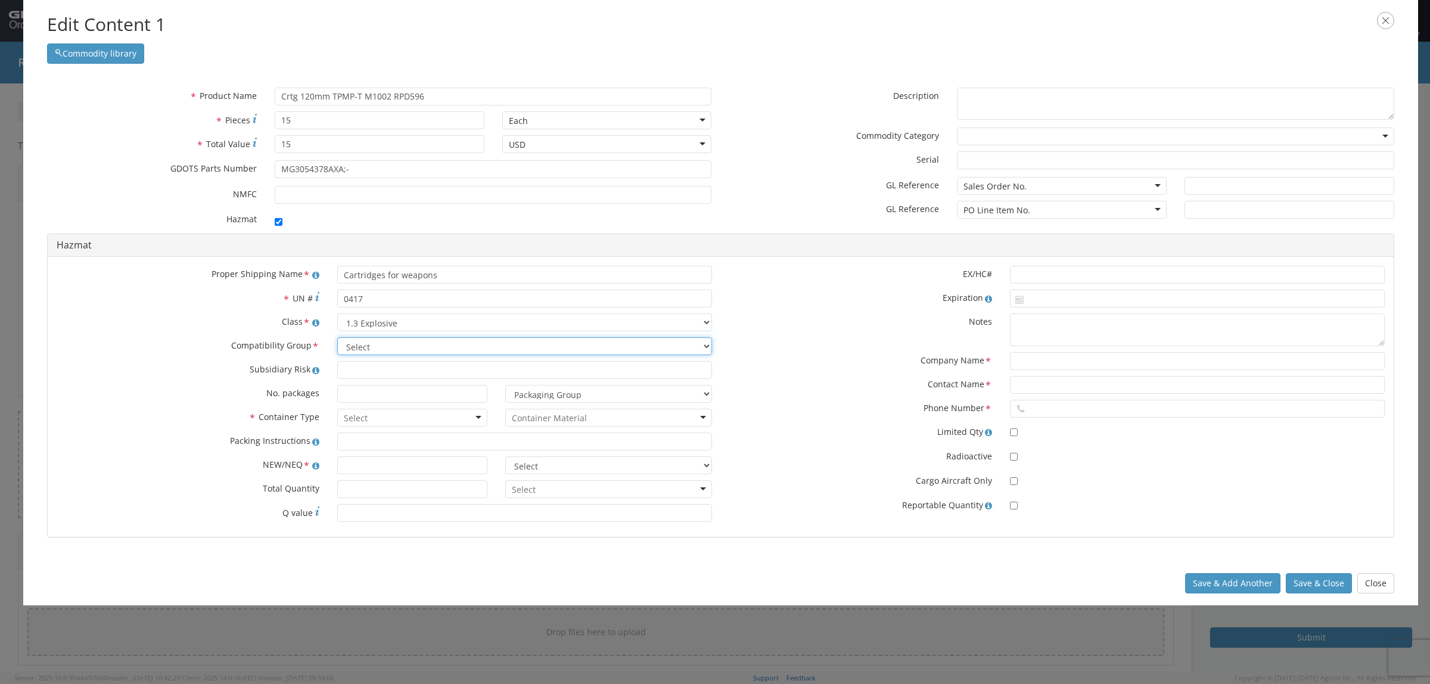
select select "C"
click at [577, 424] on input "select-one" at bounding box center [549, 418] width 75 height 12
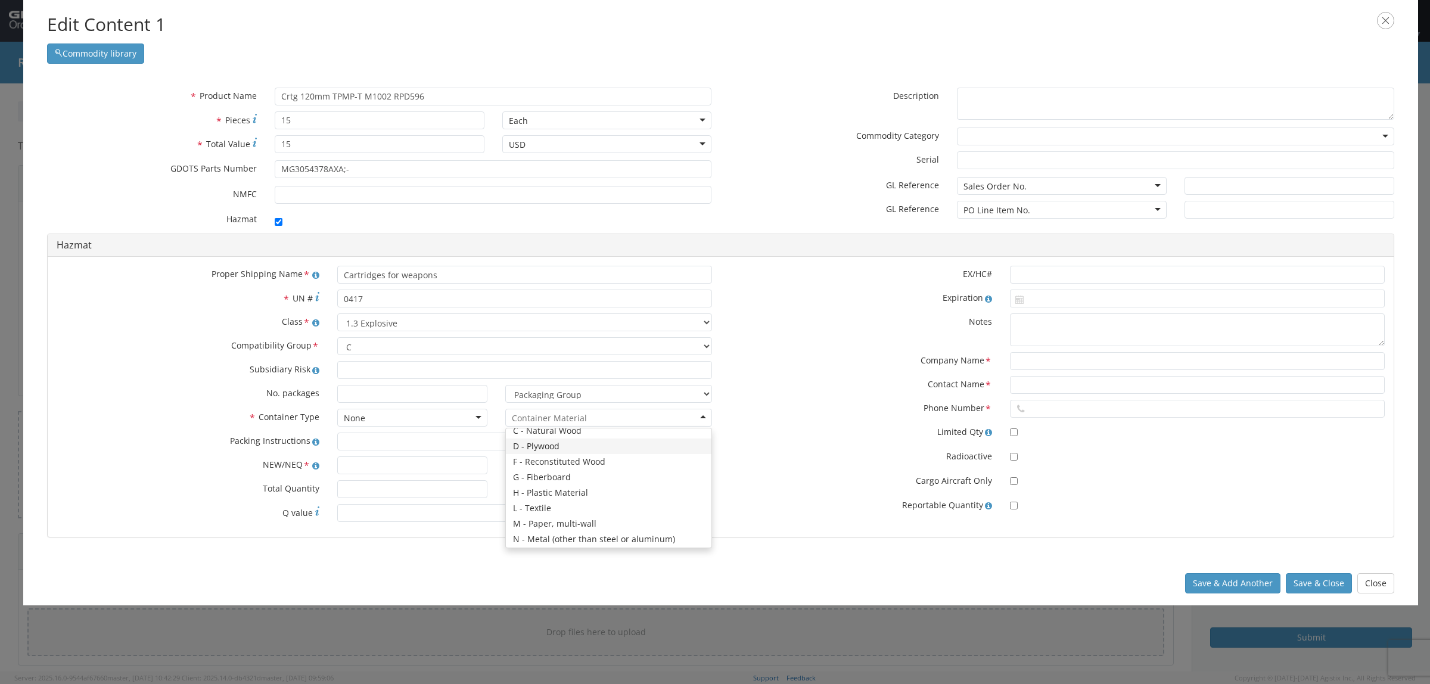
scroll to position [75, 0]
click at [427, 417] on div "None" at bounding box center [412, 418] width 150 height 18
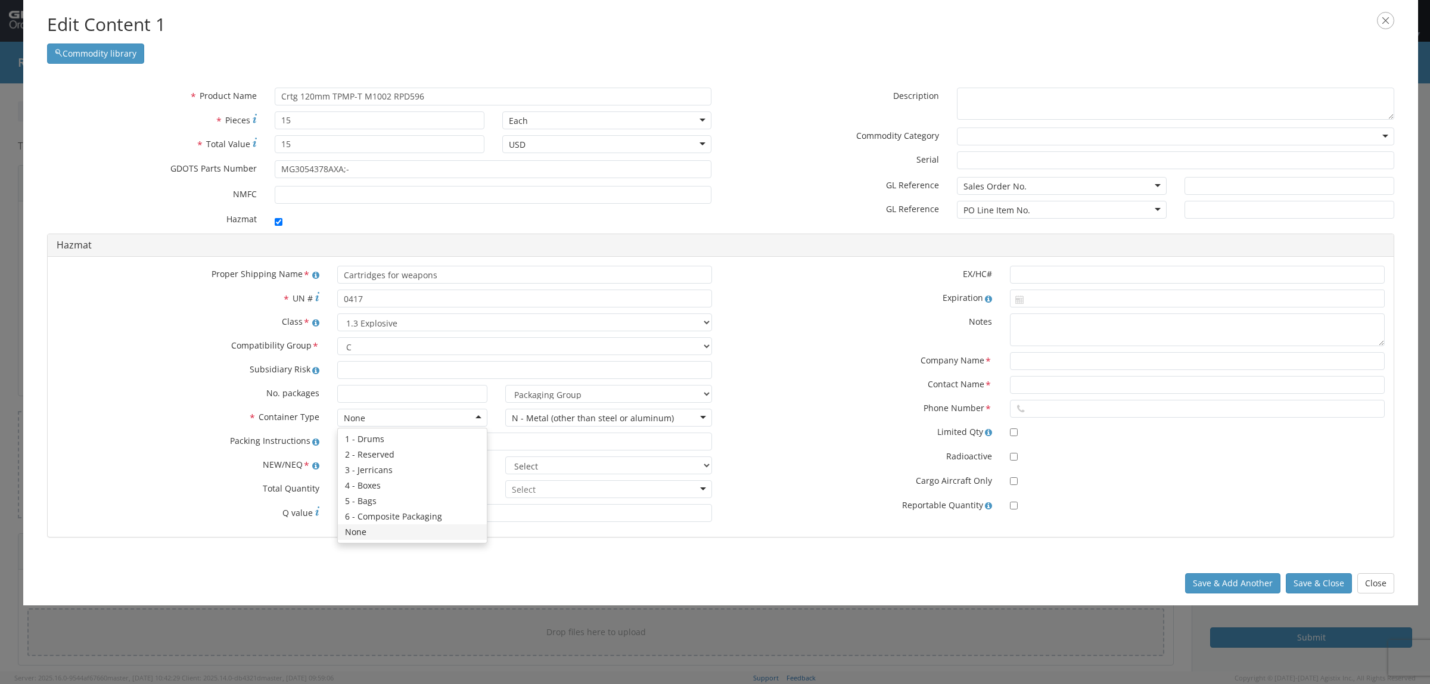
click at [364, 534] on div "Proper Shipping Name * Cartridges for weapons * UN # 0417 Class * Select 1.1 Ex…" at bounding box center [721, 396] width 1346 height 281
click at [392, 468] on input "text" at bounding box center [412, 466] width 150 height 18
type input "260.1"
click at [620, 471] on select "Select lbs kgs" at bounding box center [608, 466] width 207 height 18
select select "LBS"
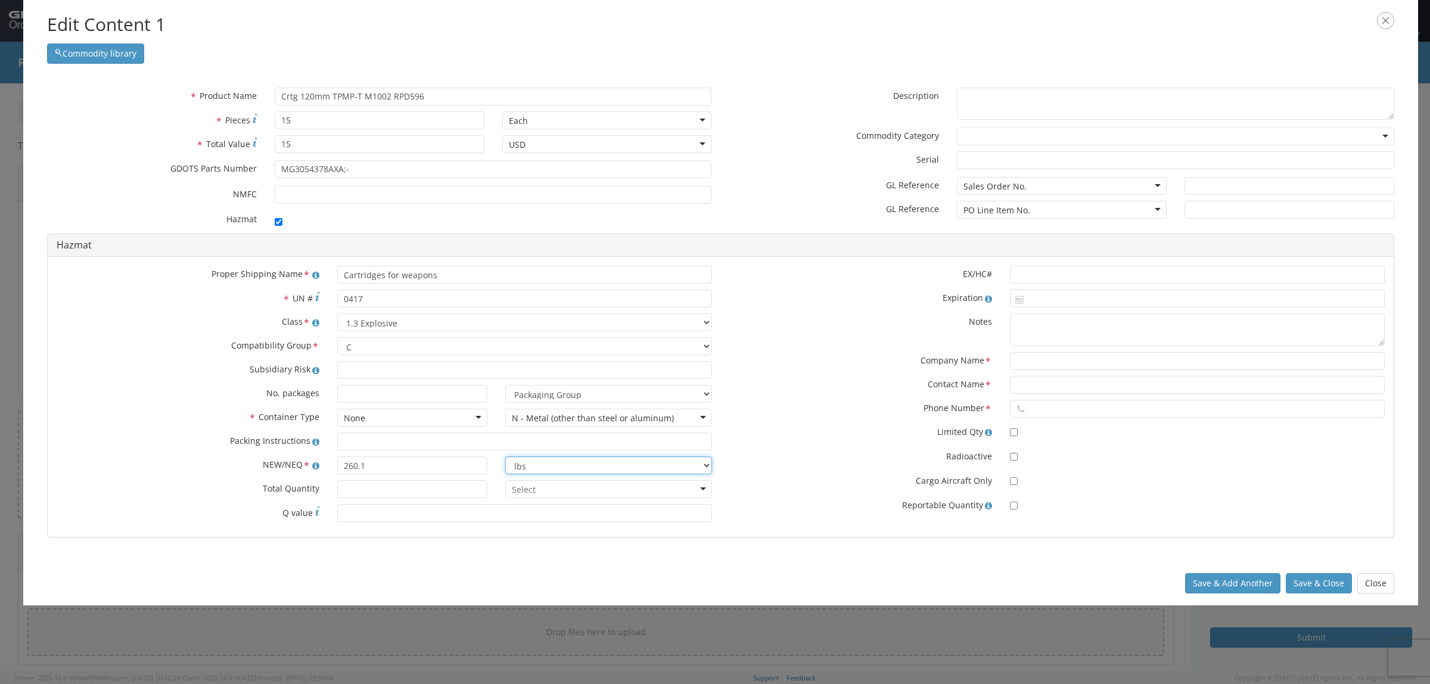
click at [505, 457] on select "Select lbs kgs" at bounding box center [608, 466] width 207 height 18
click at [1049, 274] on input "text" at bounding box center [1197, 275] width 375 height 18
type input "2016110551"
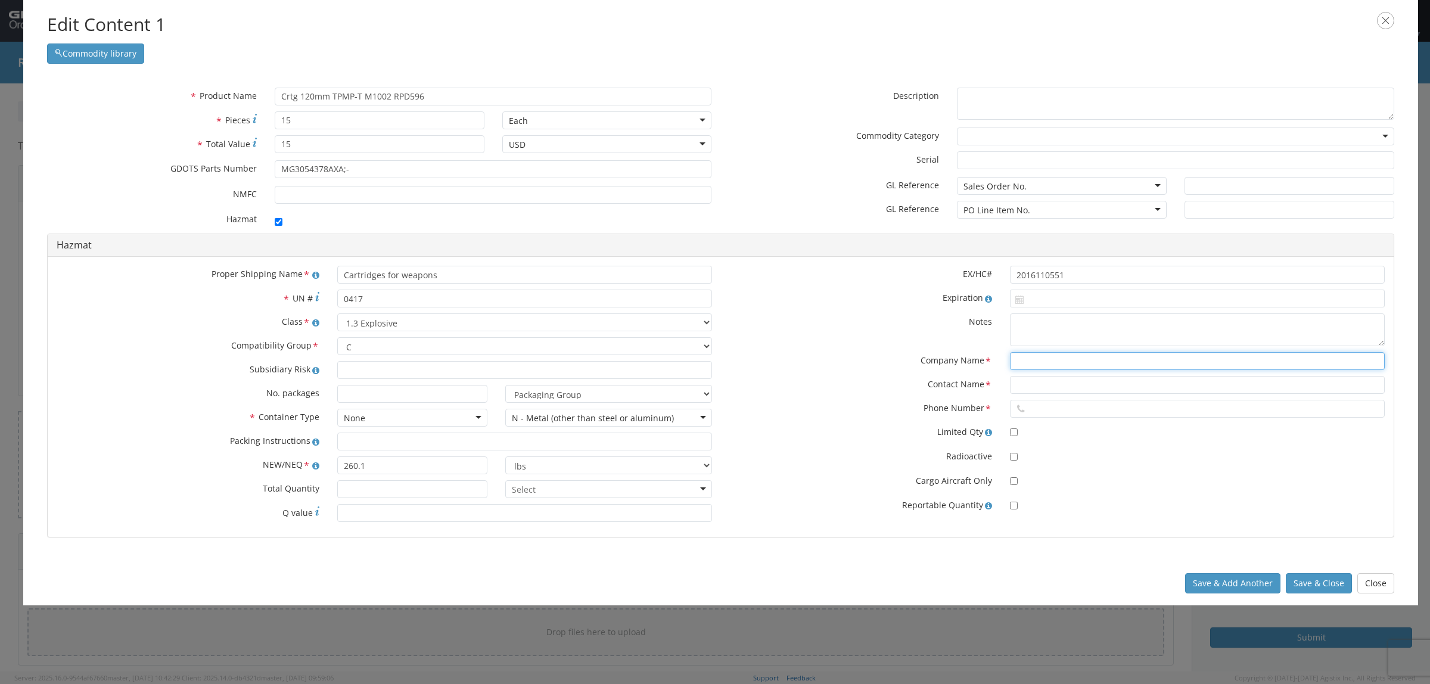
click at [1032, 359] on input "text" at bounding box center [1197, 361] width 375 height 18
type input "American Ordnance"
type input "c"
type input "[PERSON_NAME]"
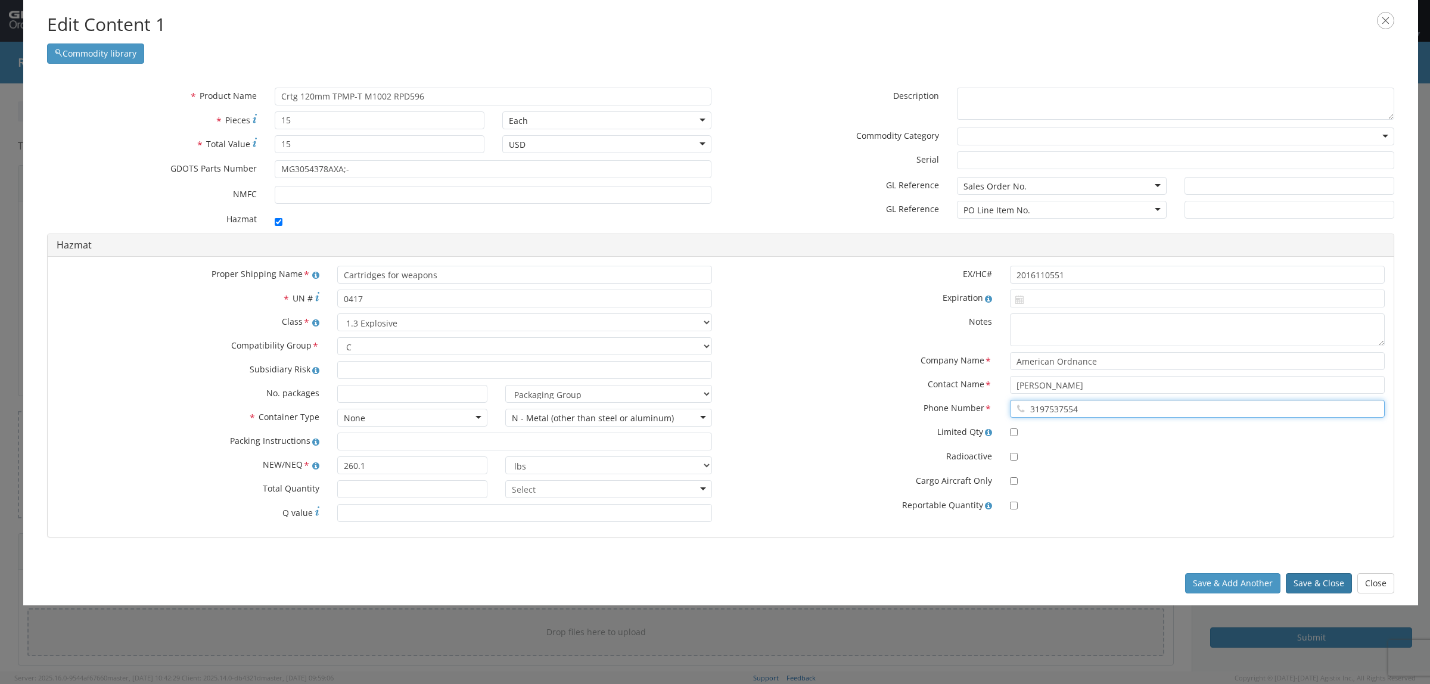
type input "3197537554"
click at [1321, 579] on button "Save & Close" at bounding box center [1319, 583] width 66 height 20
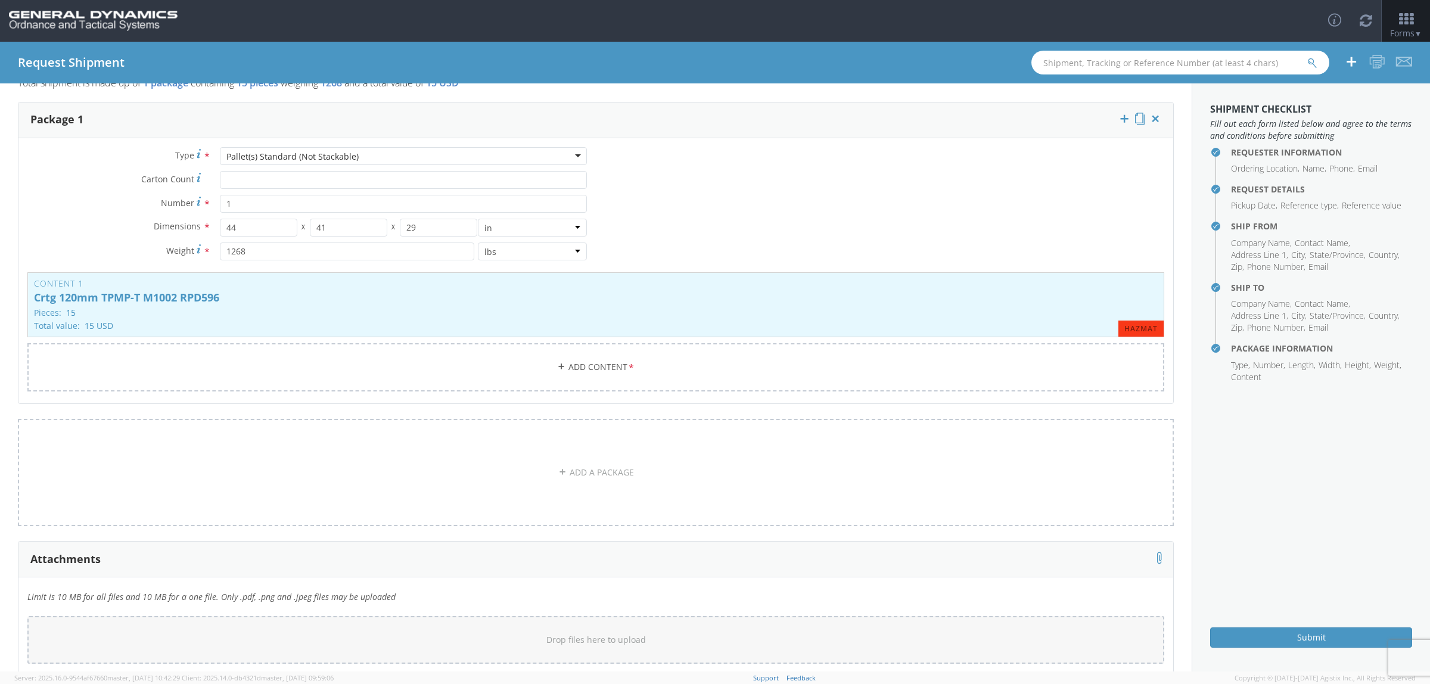
scroll to position [127, 0]
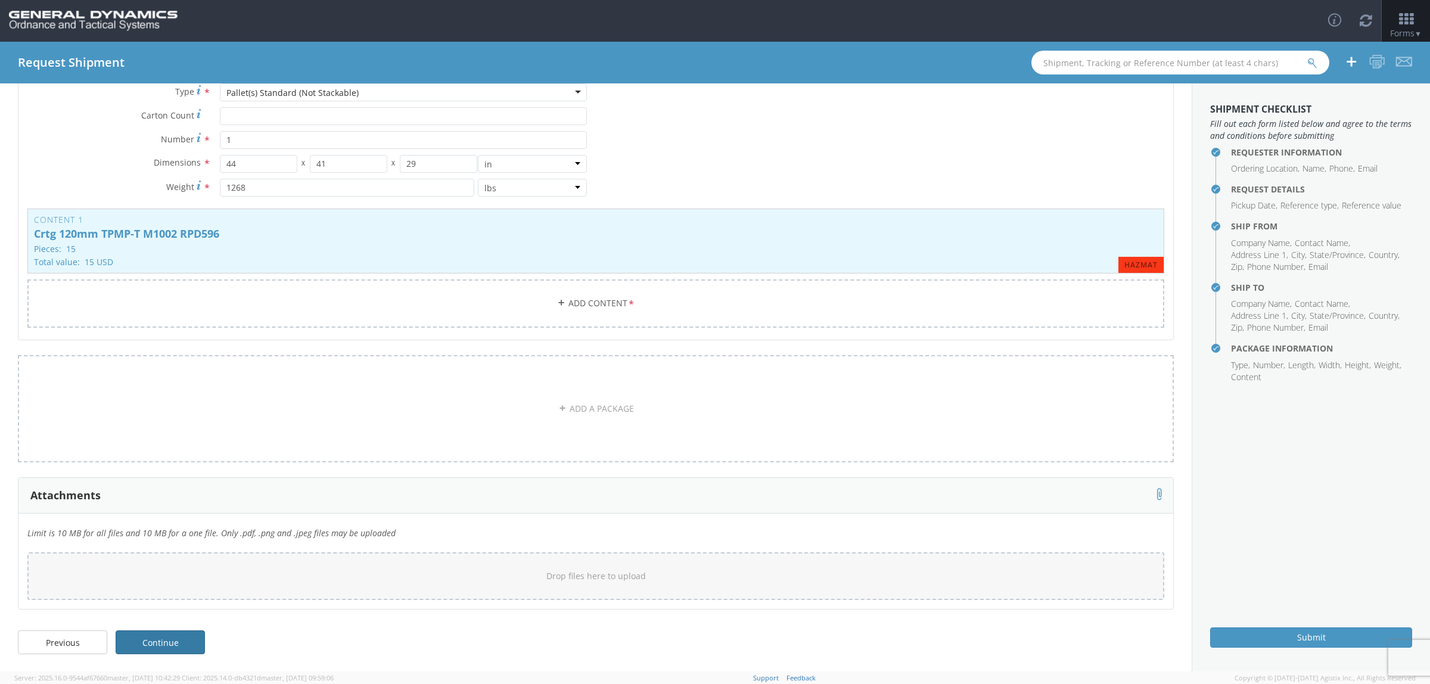
click at [176, 643] on link "Continue" at bounding box center [160, 643] width 89 height 24
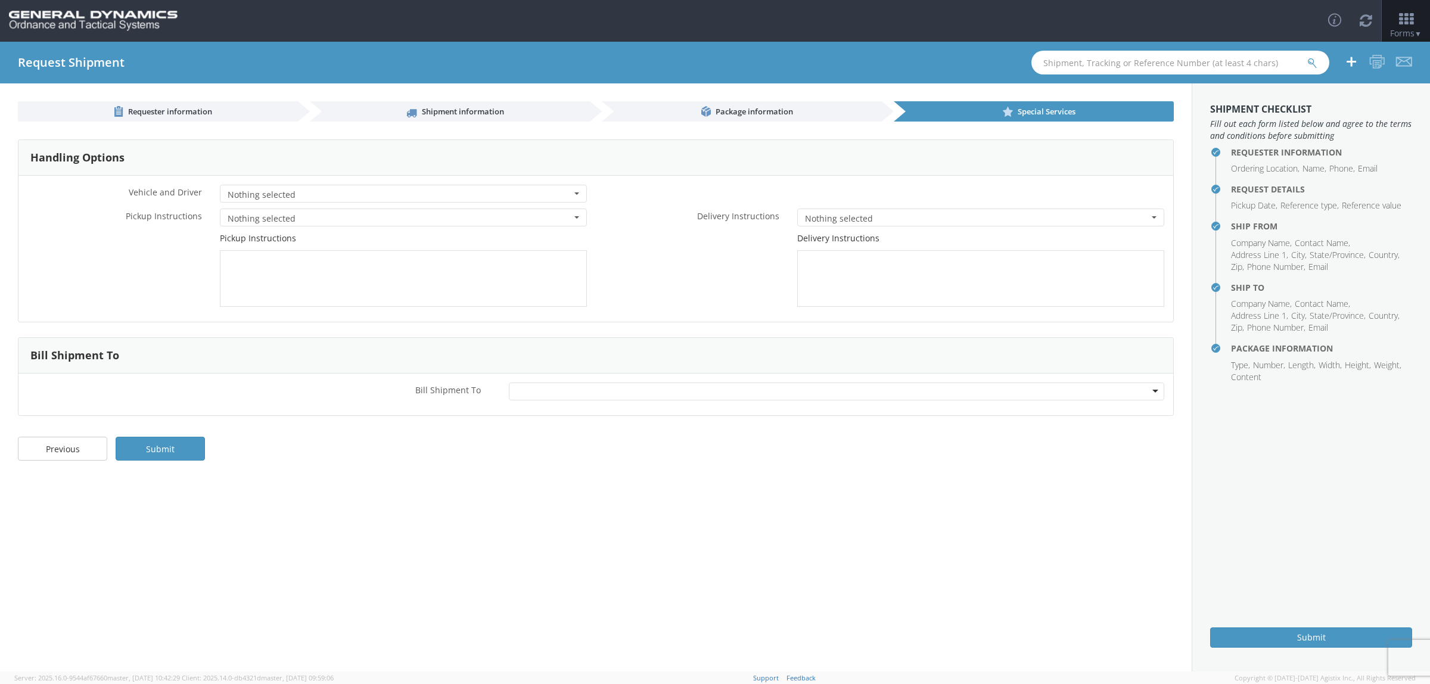
click at [381, 195] on span "Nothing selected" at bounding box center [400, 195] width 344 height 12
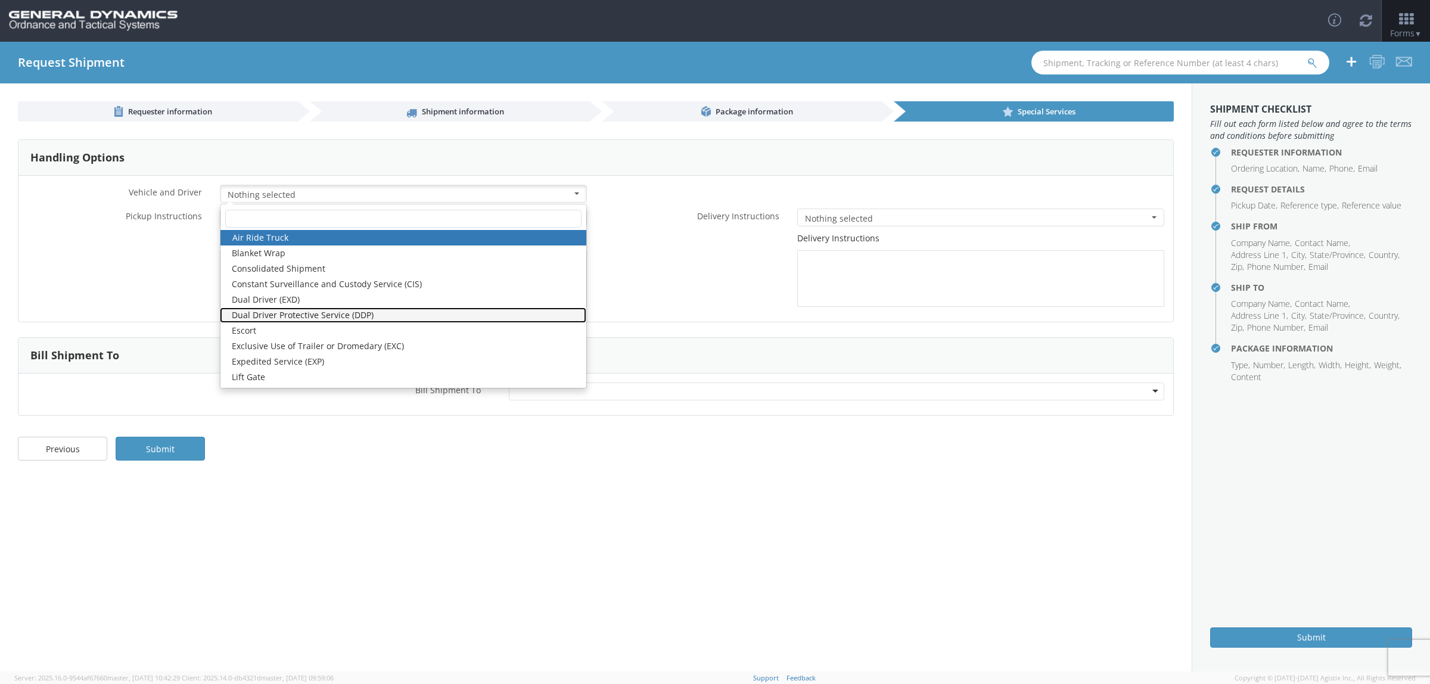
click at [276, 316] on link "Dual Driver Protective Service (DDP)" at bounding box center [403, 315] width 367 height 15
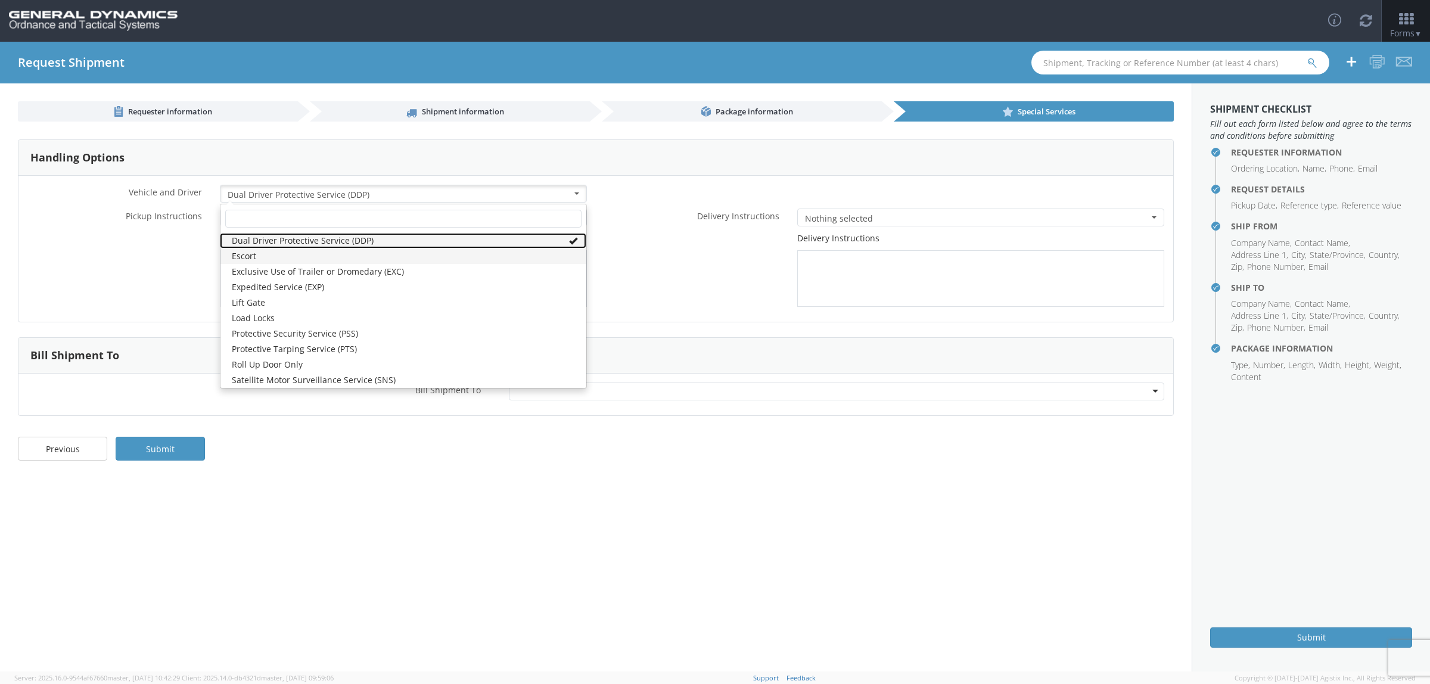
scroll to position [149, 0]
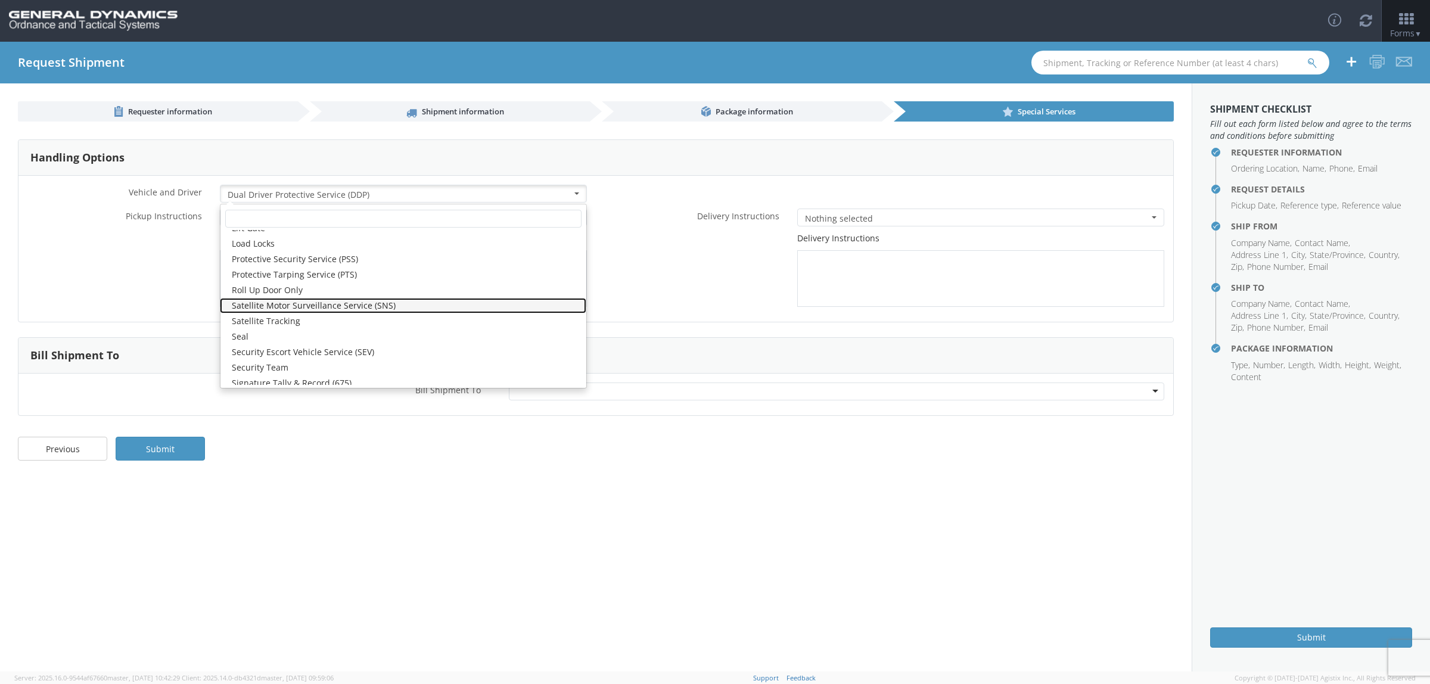
click at [296, 306] on link "Satellite Motor Surveillance Service (SNS)" at bounding box center [403, 305] width 367 height 15
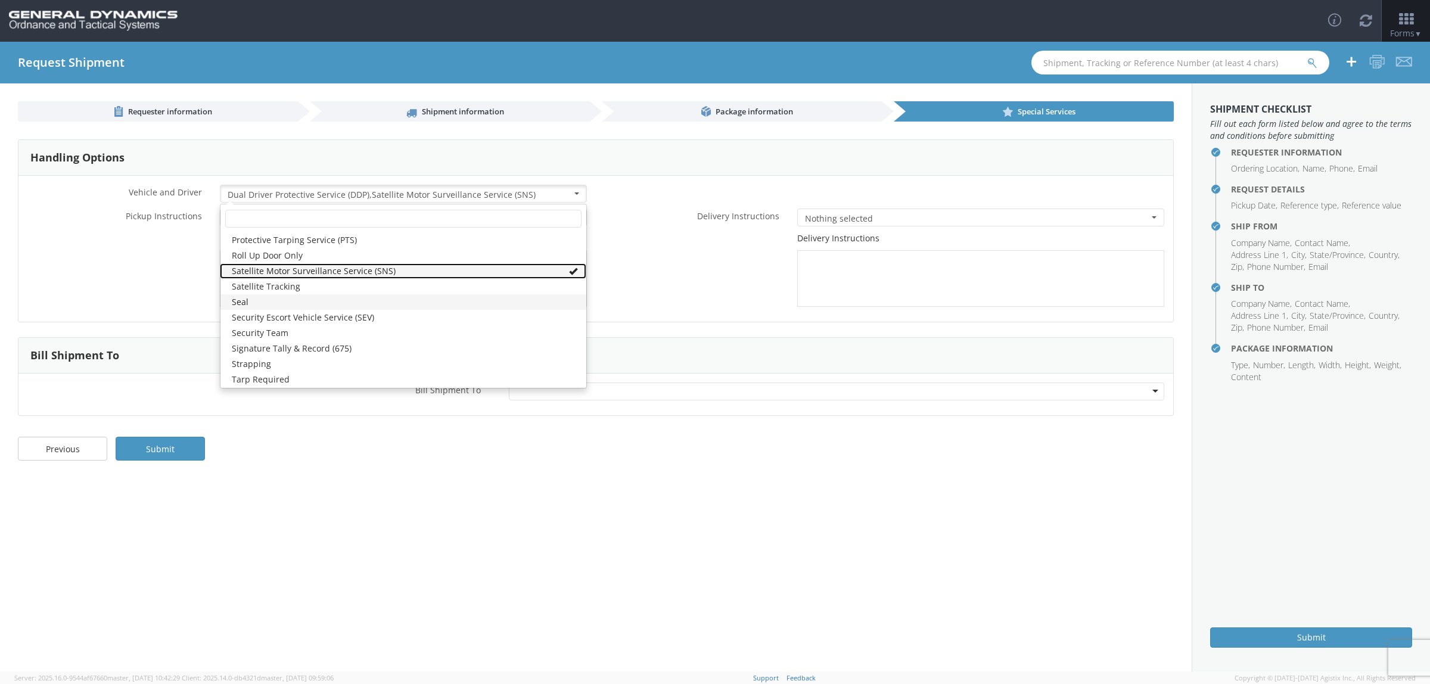
scroll to position [201, 0]
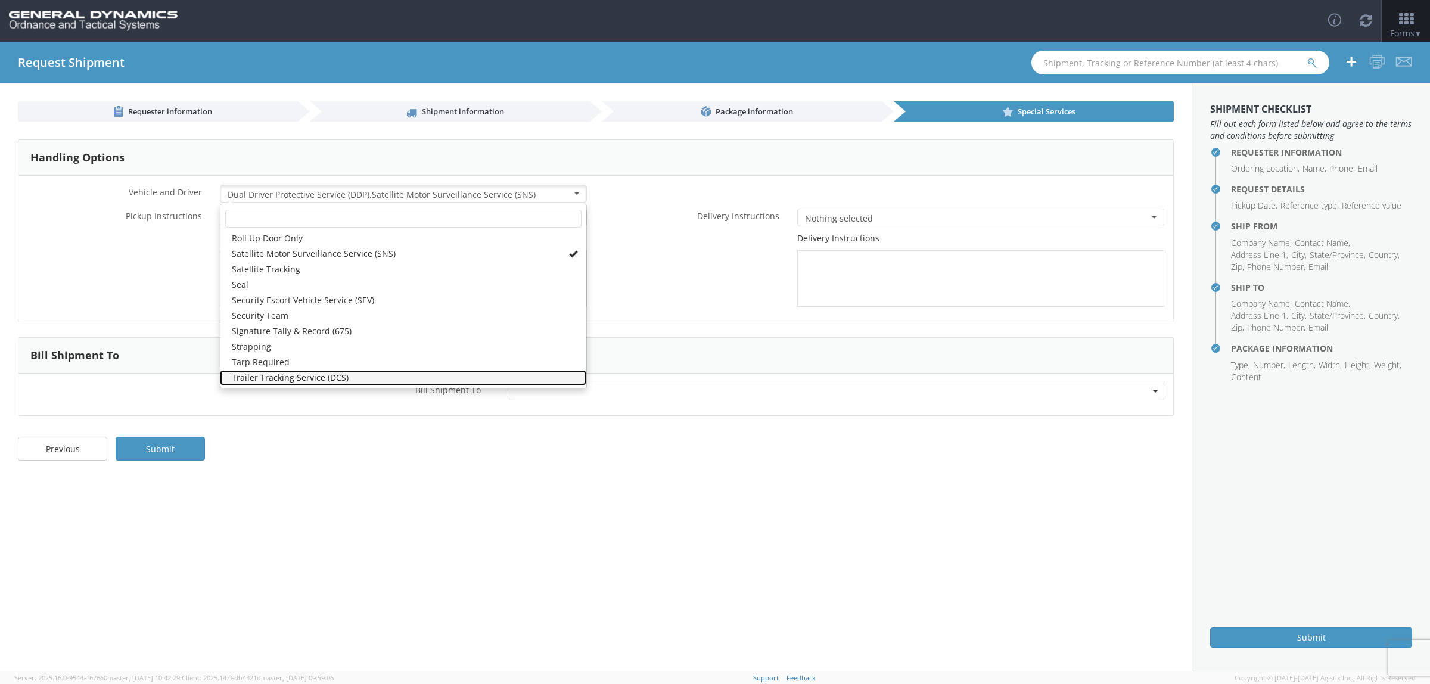
click at [293, 377] on link "Trailer Tracking Service (DCS)" at bounding box center [403, 377] width 367 height 15
click at [349, 473] on div "Previous Submit" at bounding box center [596, 455] width 1192 height 48
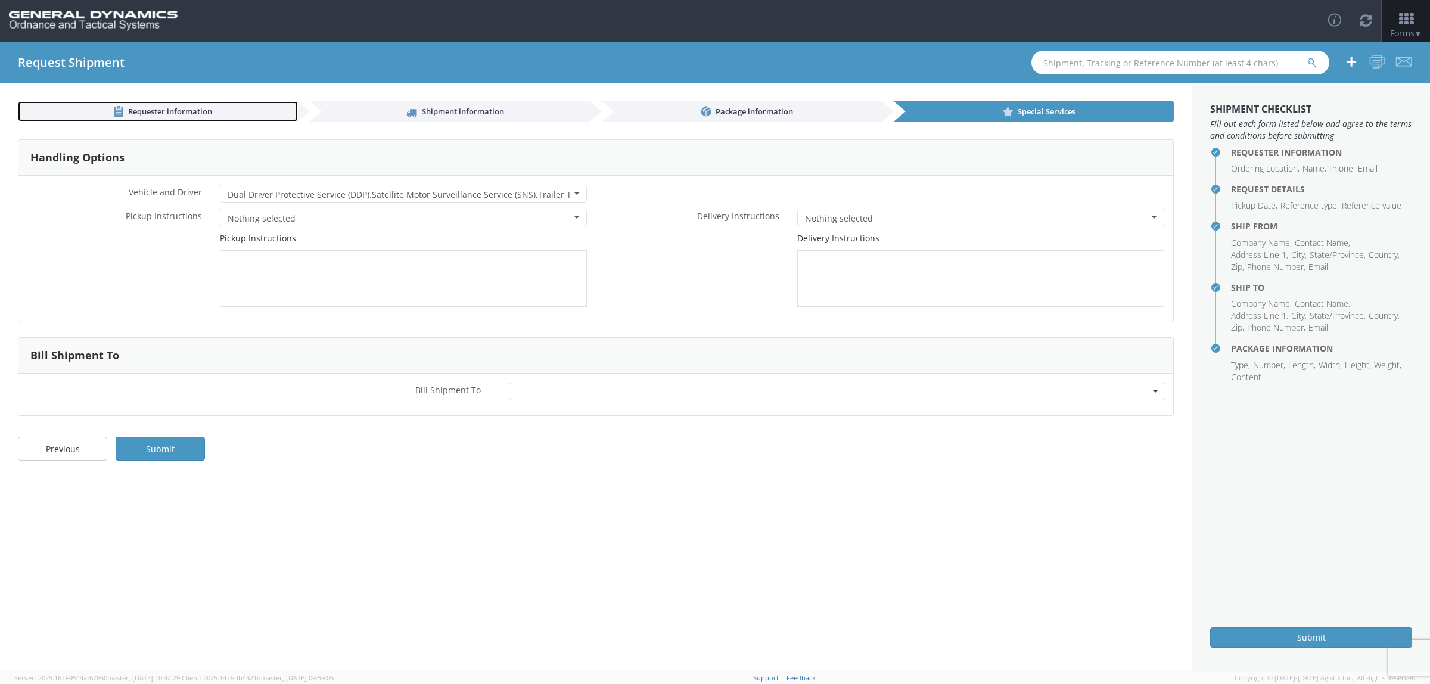
click at [201, 113] on span "Requester information" at bounding box center [170, 111] width 84 height 11
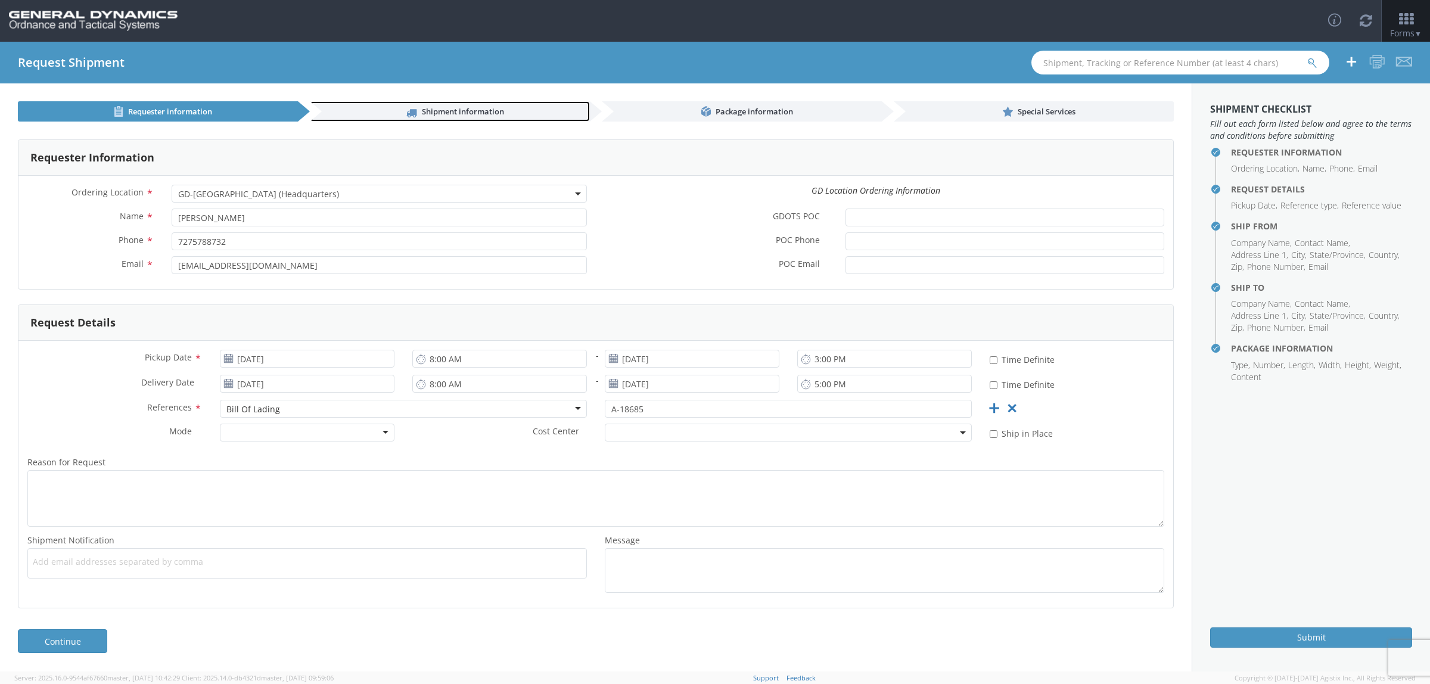
click at [485, 119] on link "Shipment information" at bounding box center [450, 111] width 280 height 20
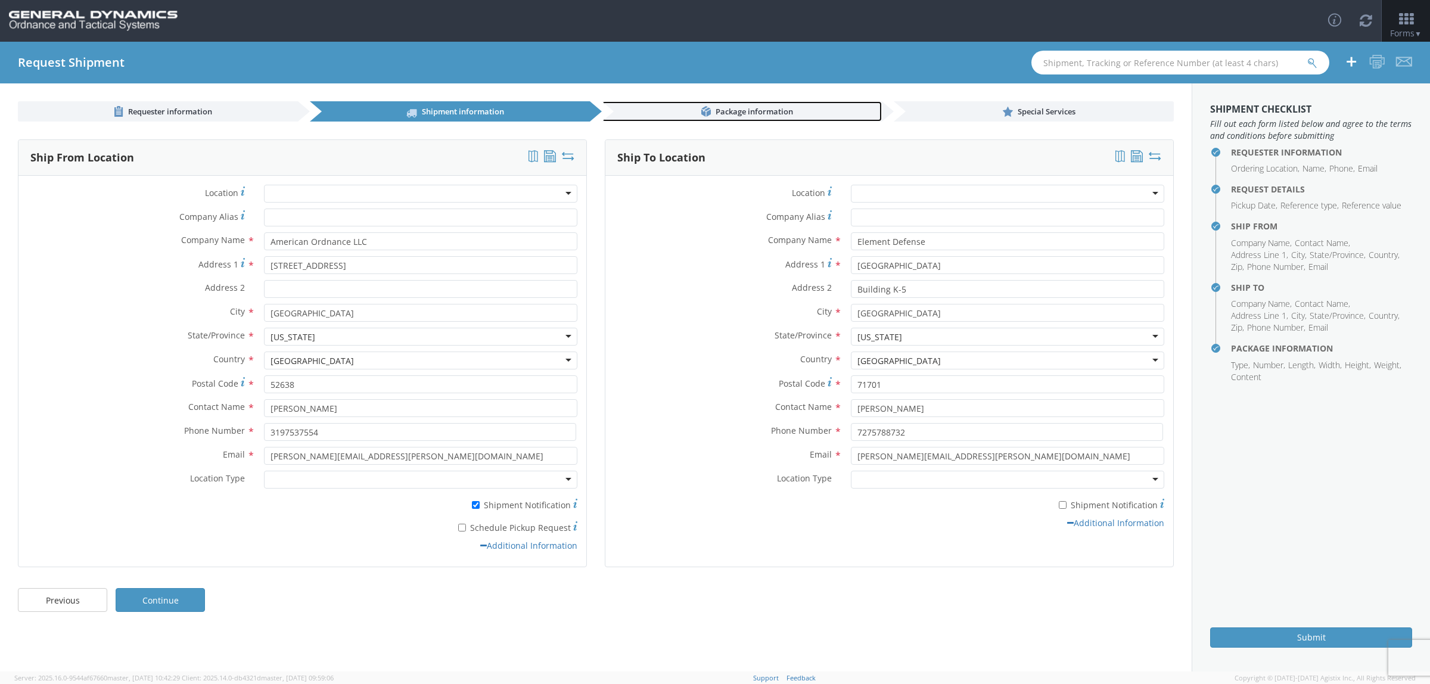
click at [713, 111] on link "Package information" at bounding box center [742, 111] width 280 height 20
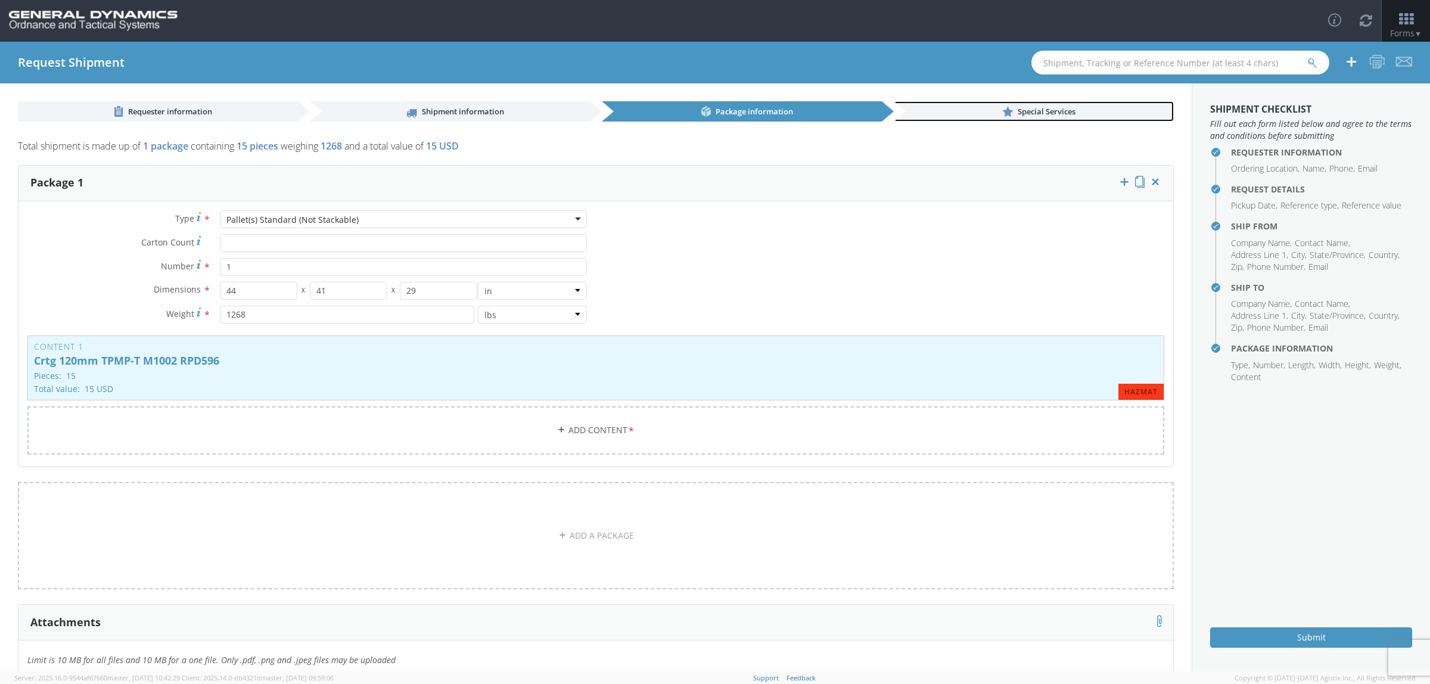
click at [1020, 106] on span "Special Services" at bounding box center [1047, 111] width 58 height 11
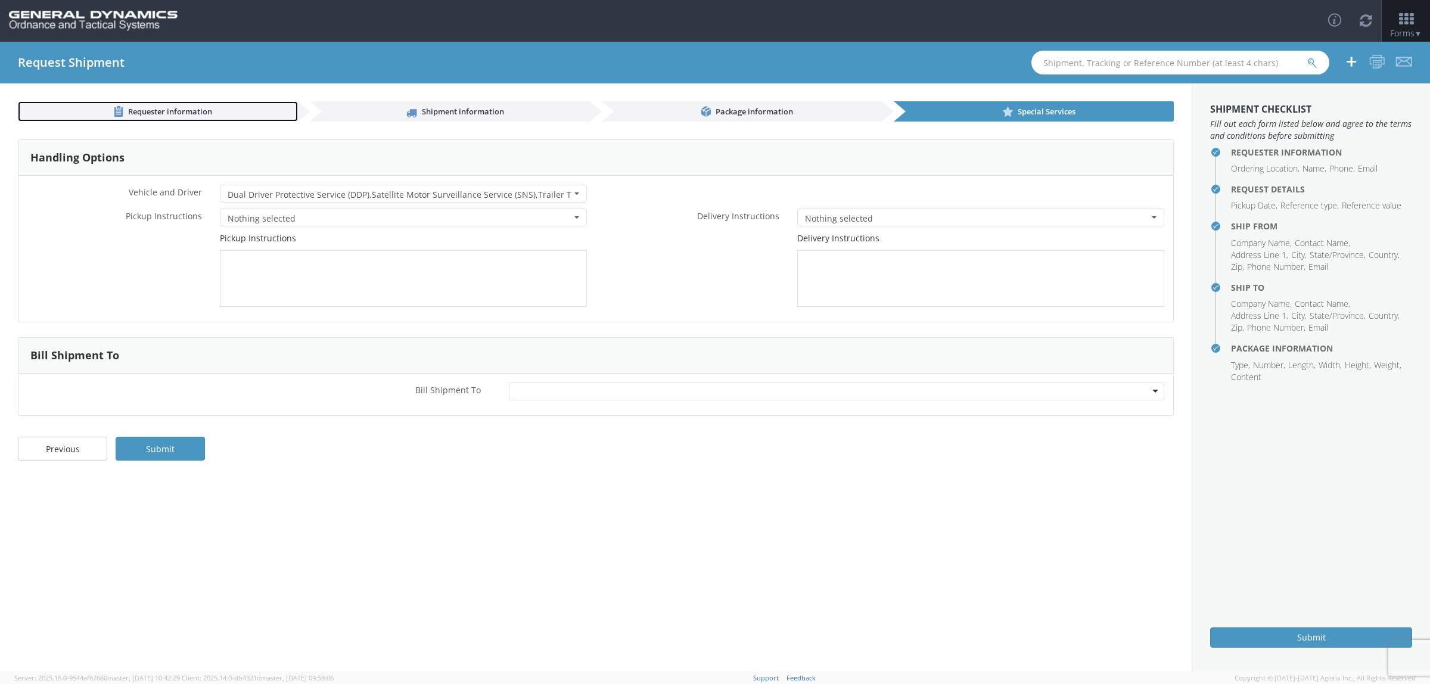
click at [157, 113] on span "Requester information" at bounding box center [170, 111] width 84 height 11
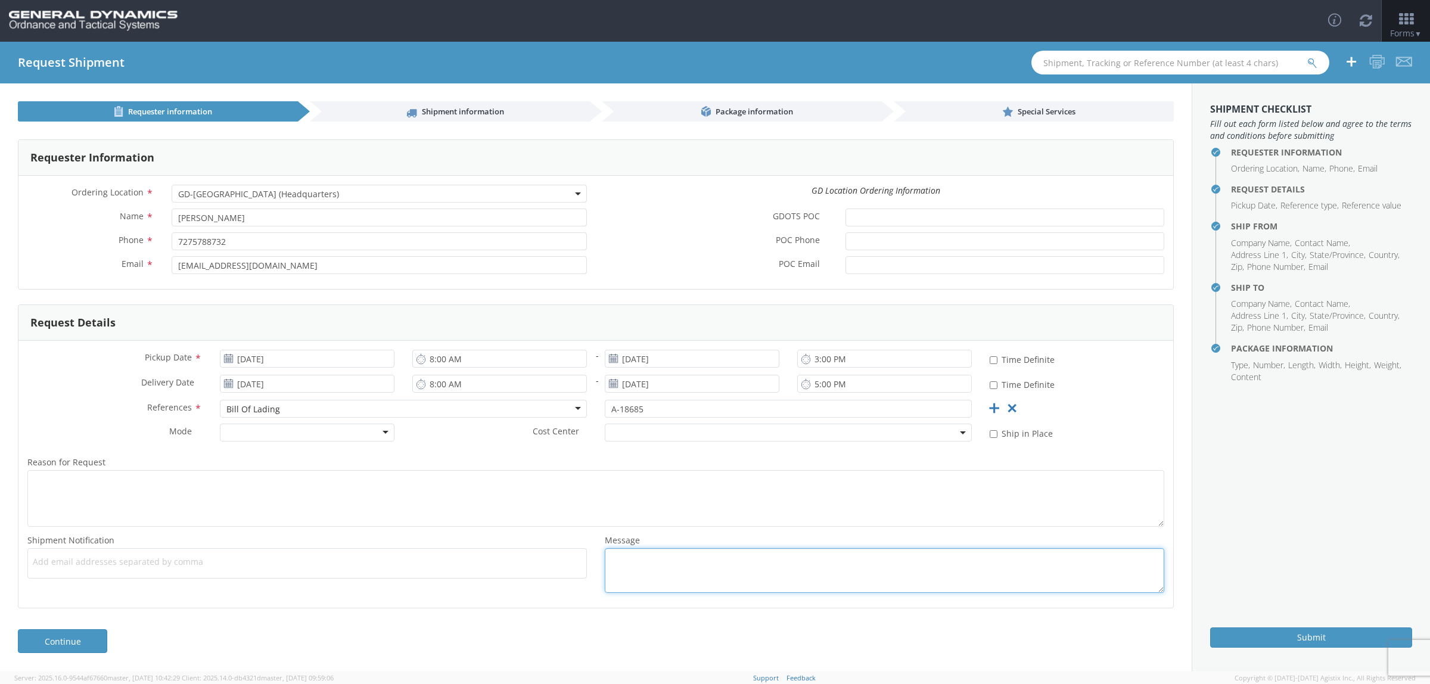
click at [697, 568] on textarea "Message *" at bounding box center [885, 570] width 560 height 45
click at [991, 408] on icon at bounding box center [994, 408] width 15 height 15
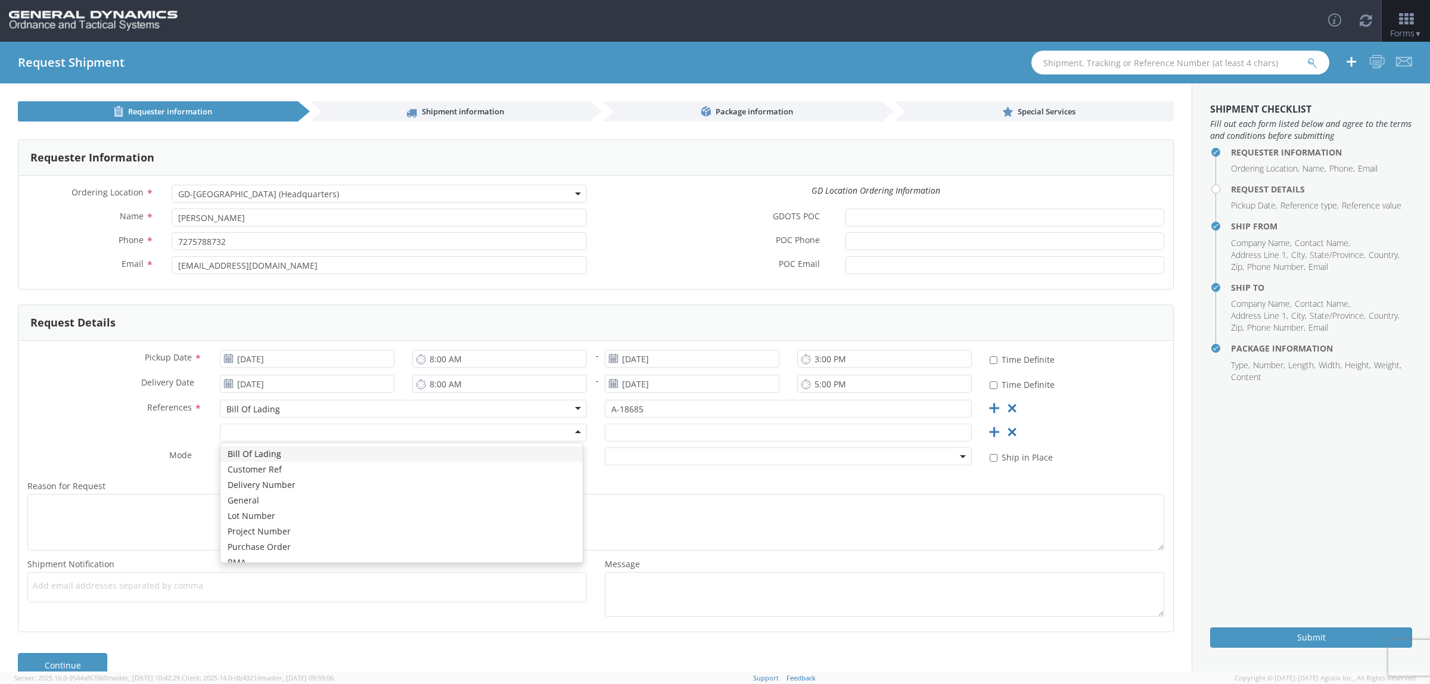
click at [474, 433] on div at bounding box center [403, 433] width 367 height 18
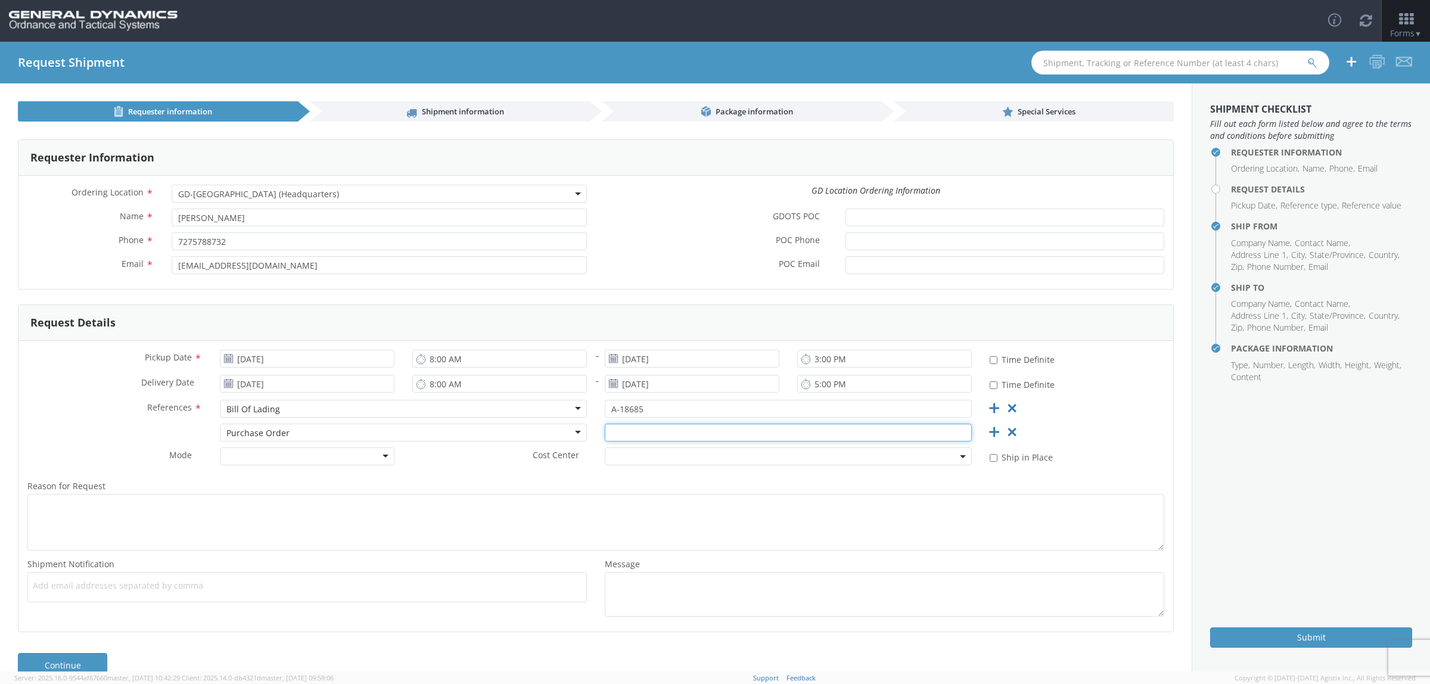
click at [647, 438] on input "text" at bounding box center [788, 433] width 367 height 18
type input "63577A"
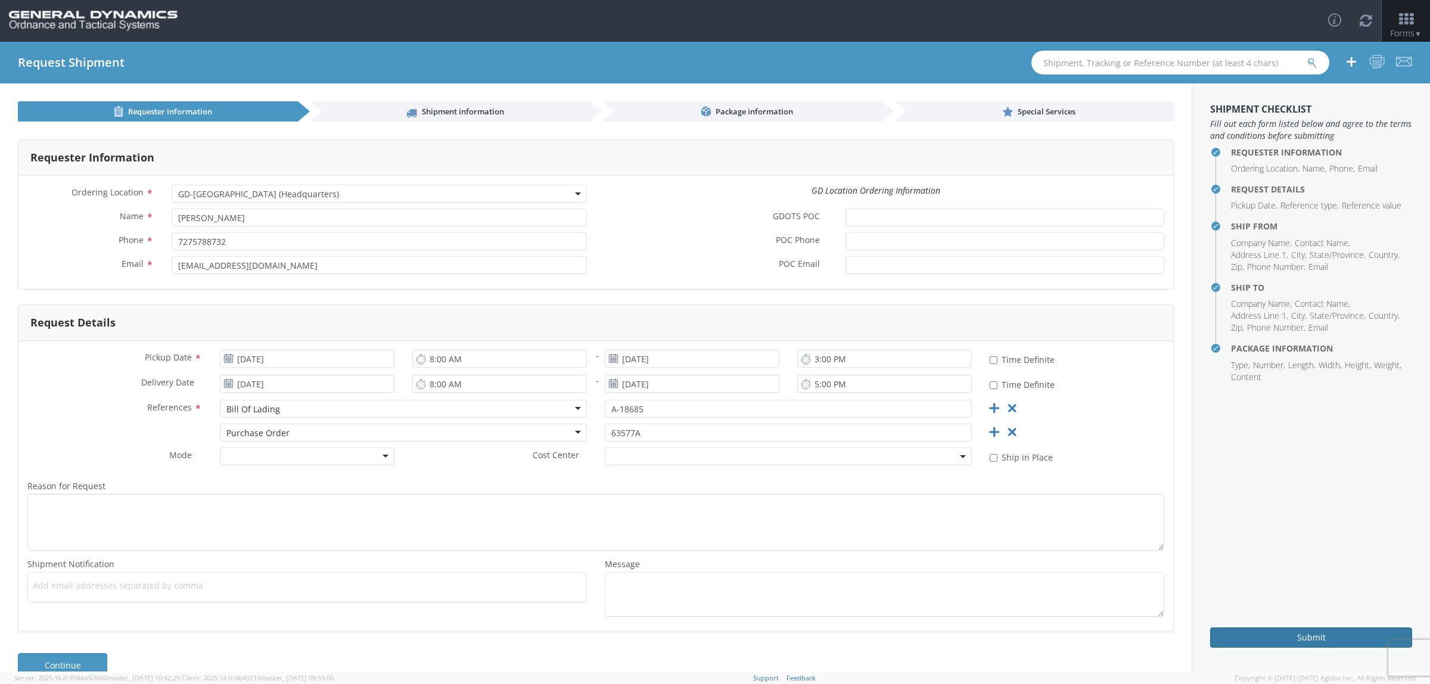
click at [1299, 634] on button "Submit" at bounding box center [1312, 638] width 202 height 20
